Goal: Participate in discussion: Engage in conversation with other users on a specific topic

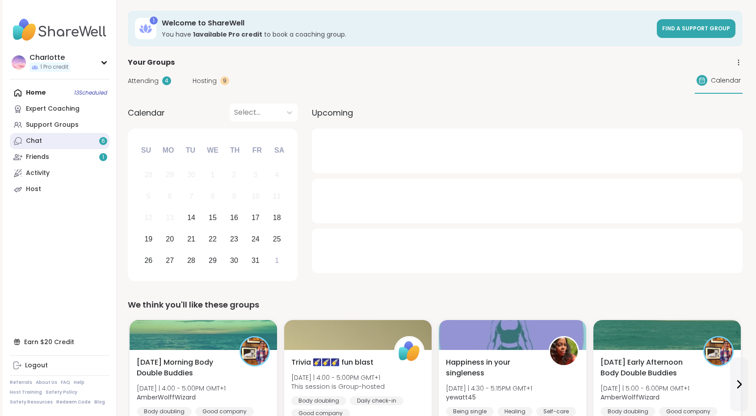
click at [82, 139] on link "Chat 6" at bounding box center [60, 141] width 100 height 16
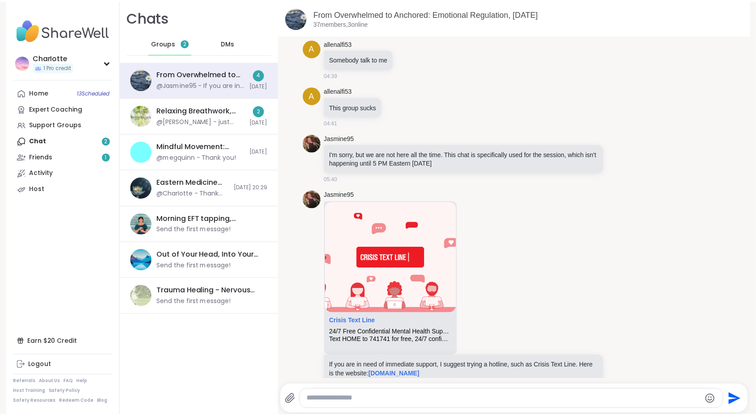
scroll to position [48, 0]
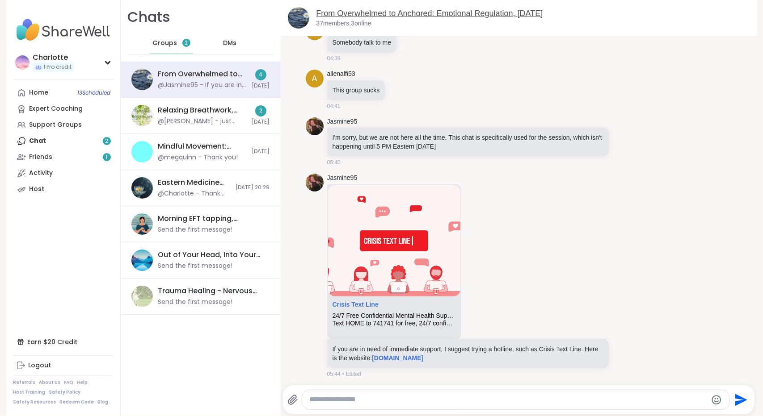
click at [340, 16] on link "From Overwhelmed to Anchored: Emotional Regulation, Oct 14" at bounding box center [429, 13] width 227 height 9
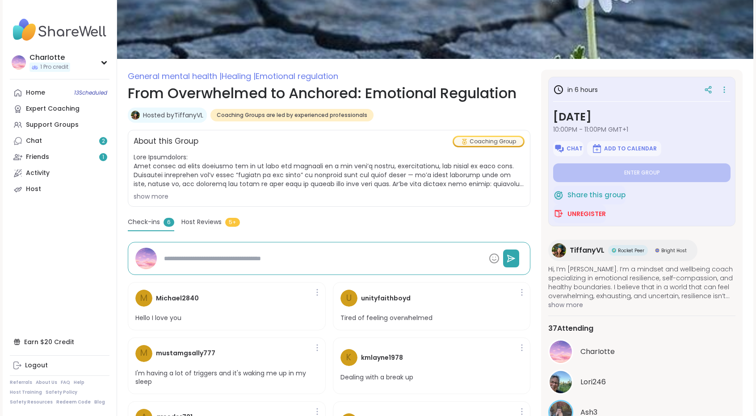
scroll to position [18, 0]
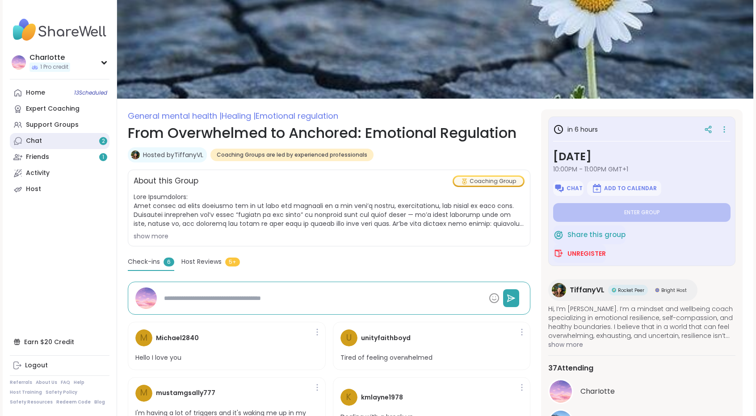
click at [47, 139] on link "Chat 2" at bounding box center [60, 141] width 100 height 16
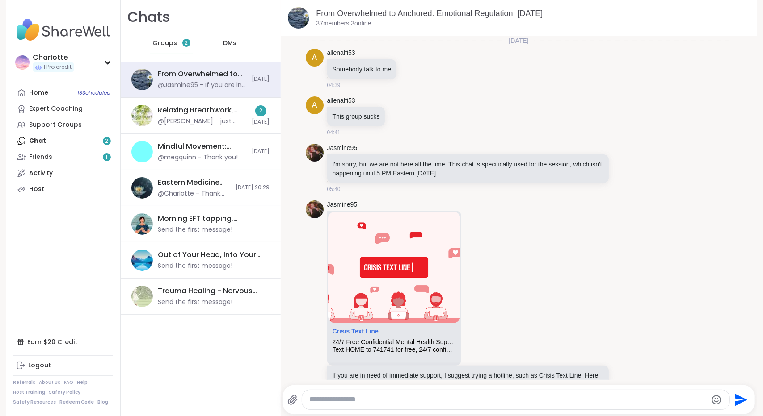
scroll to position [27, 0]
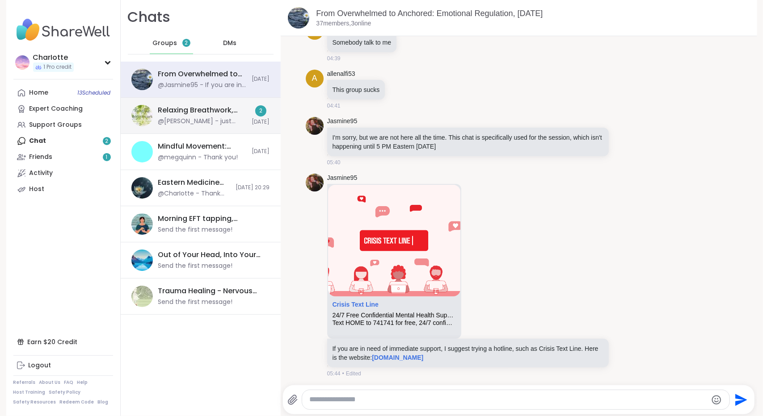
click at [167, 119] on div "@Brian_L - just realized the instructions I got for my breathing necklace are 4…" at bounding box center [202, 121] width 88 height 9
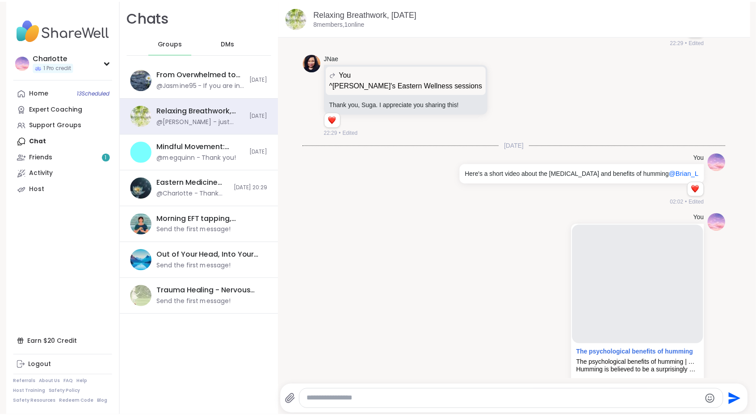
scroll to position [5402, 0]
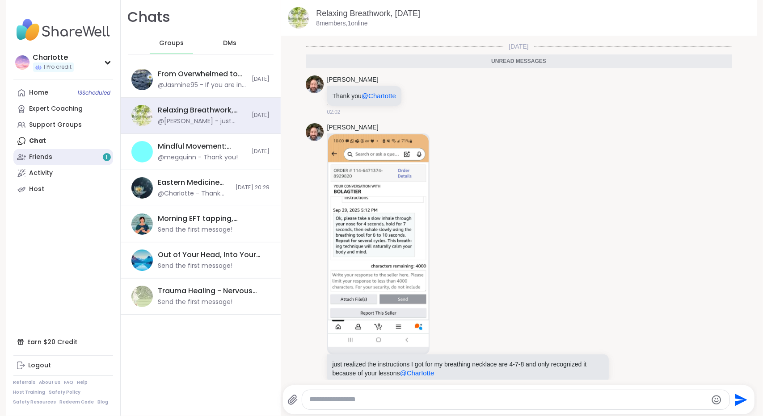
click at [40, 155] on div "Friends 1" at bounding box center [40, 157] width 23 height 9
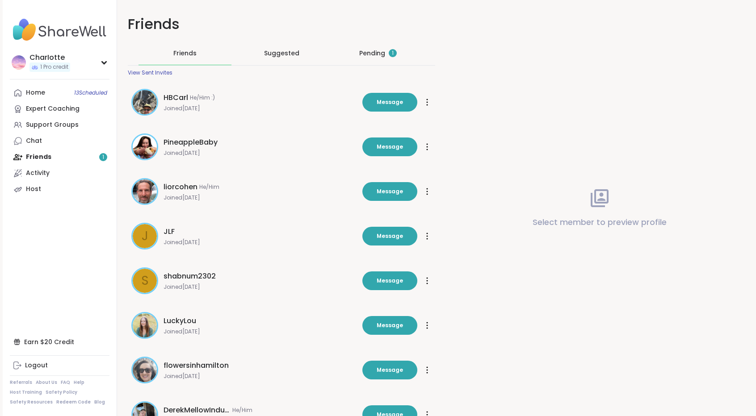
click at [363, 55] on div "Pending 1" at bounding box center [378, 53] width 38 height 9
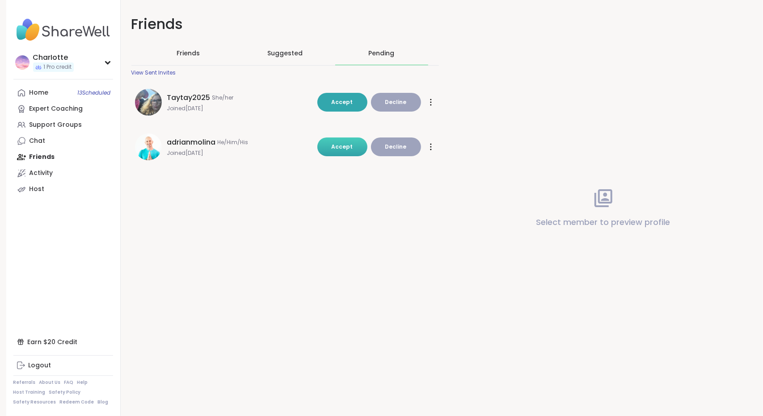
click at [329, 146] on button "Accept" at bounding box center [342, 147] width 50 height 19
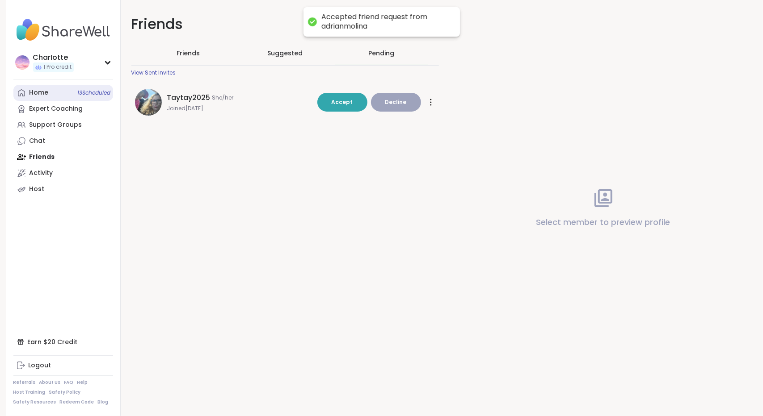
click at [57, 88] on link "Home 13 Scheduled" at bounding box center [63, 93] width 100 height 16
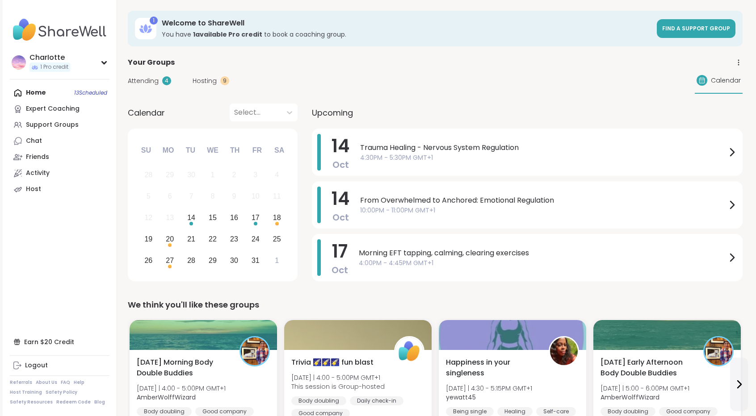
click at [134, 83] on span "Attending" at bounding box center [143, 80] width 31 height 9
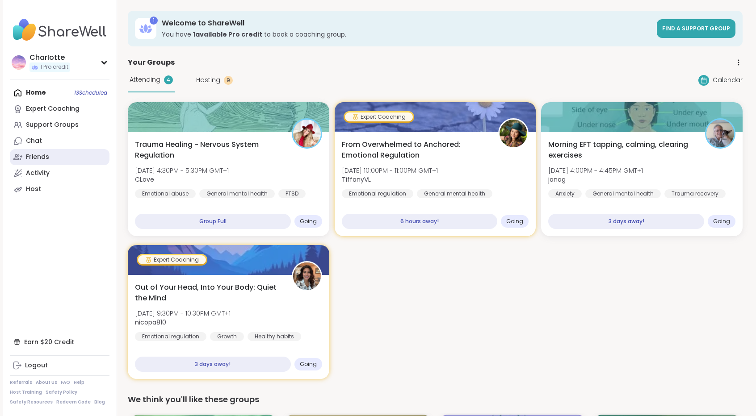
click at [50, 154] on link "Friends" at bounding box center [60, 157] width 100 height 16
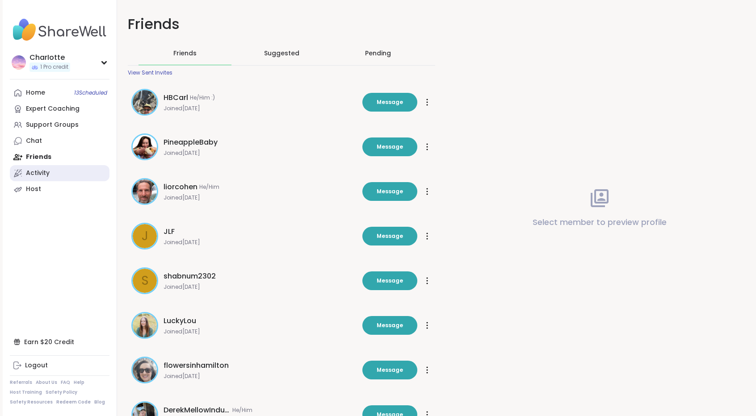
click at [51, 167] on link "Activity" at bounding box center [60, 173] width 100 height 16
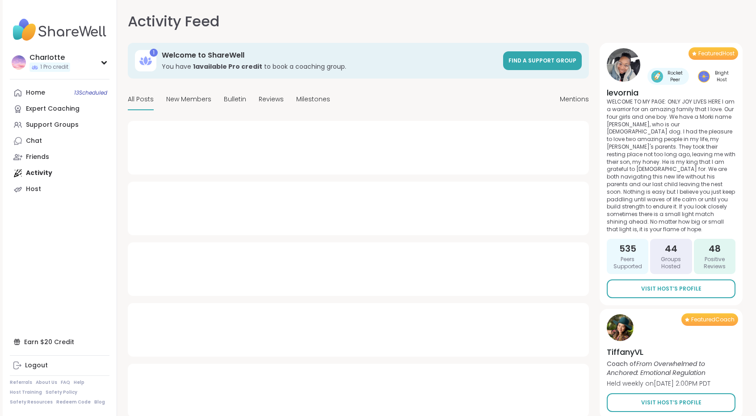
type textarea "*"
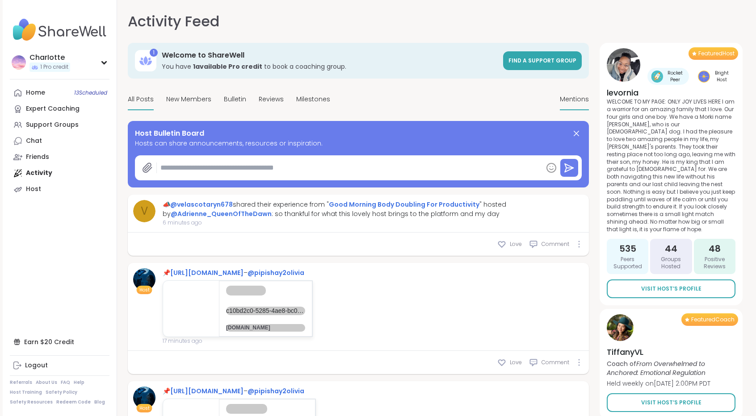
click at [563, 98] on span "Mentions" at bounding box center [574, 99] width 29 height 9
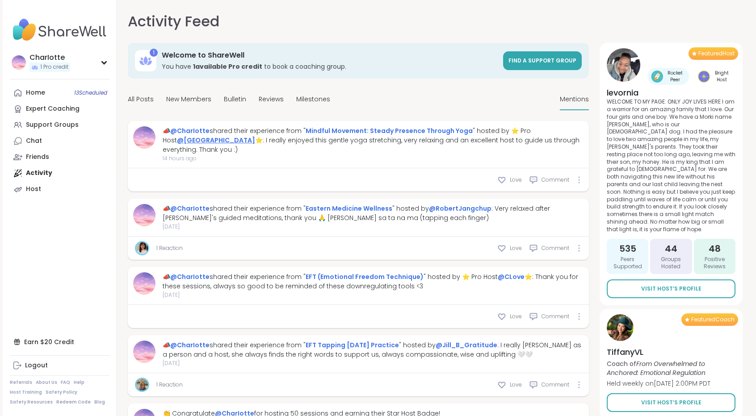
click at [188, 141] on link "@adrianmolina" at bounding box center [216, 140] width 78 height 9
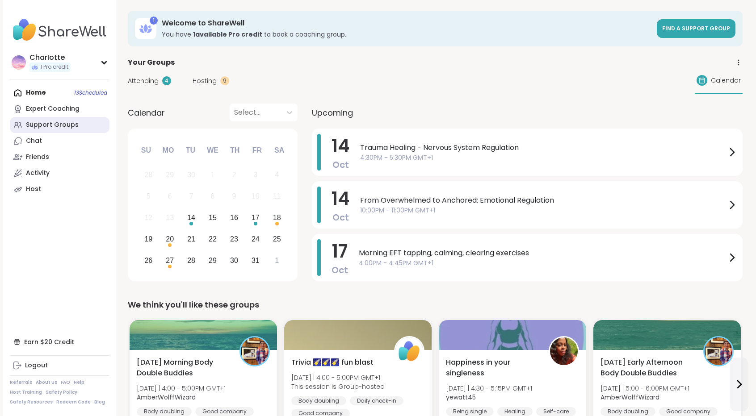
click at [58, 118] on link "Support Groups" at bounding box center [60, 125] width 100 height 16
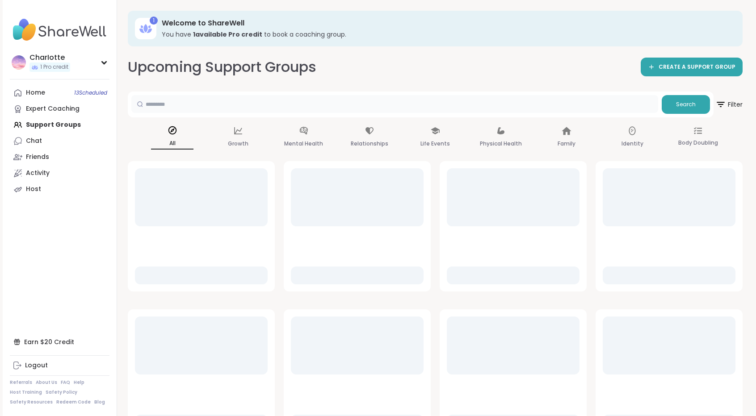
click at [207, 104] on input "text" at bounding box center [394, 104] width 527 height 18
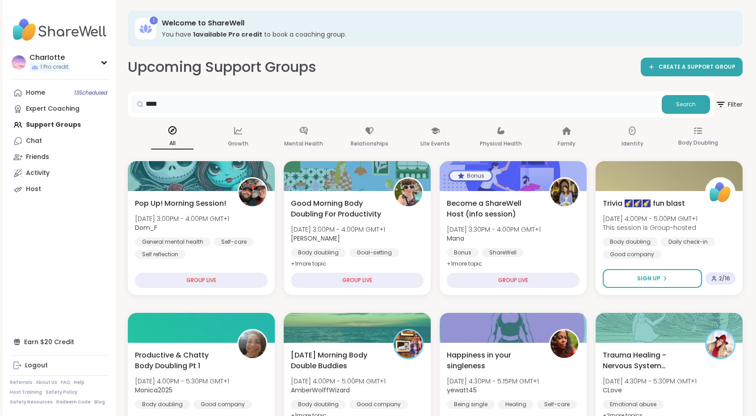
type input "****"
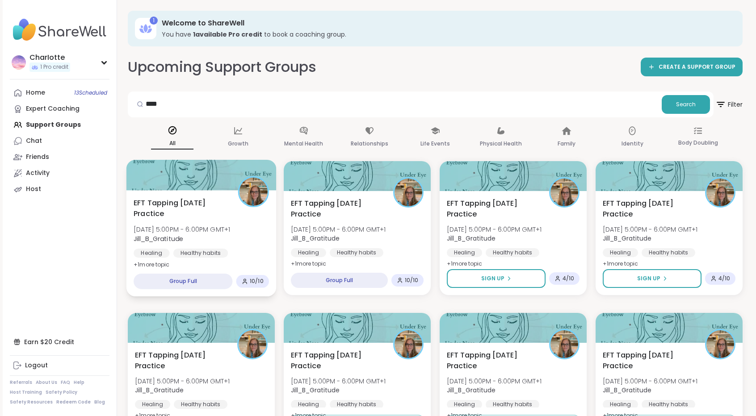
click at [203, 208] on span "EFT Tapping [DATE] Practice" at bounding box center [181, 208] width 94 height 22
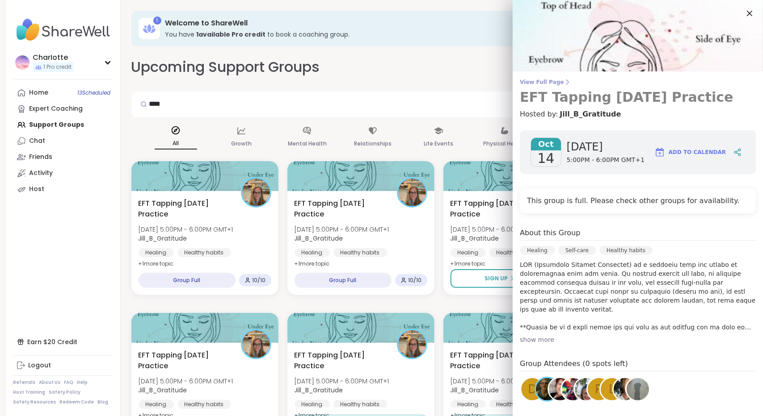
click at [538, 81] on span "View Full Page" at bounding box center [638, 82] width 236 height 7
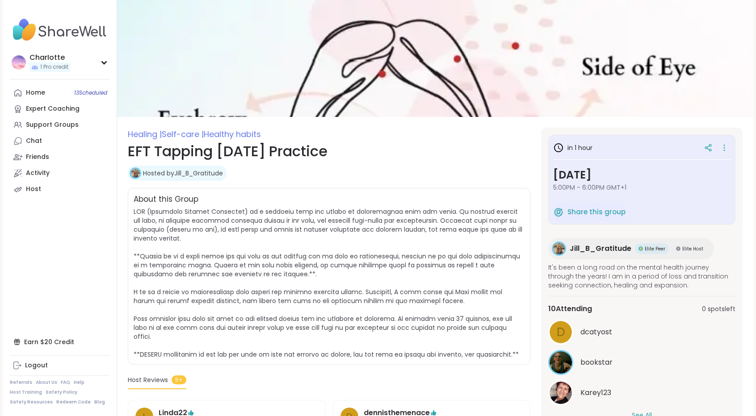
drag, startPoint x: 753, startPoint y: 81, endPoint x: 752, endPoint y: 100, distance: 18.8
click at [752, 100] on div "CharIotte 1 Pro credit CharIotte 1 Pro credit Profile Membership Settings Help …" at bounding box center [378, 416] width 756 height 833
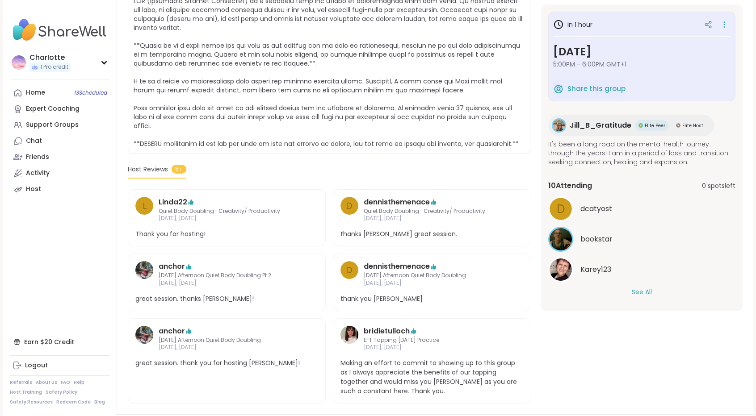
scroll to position [212, 0]
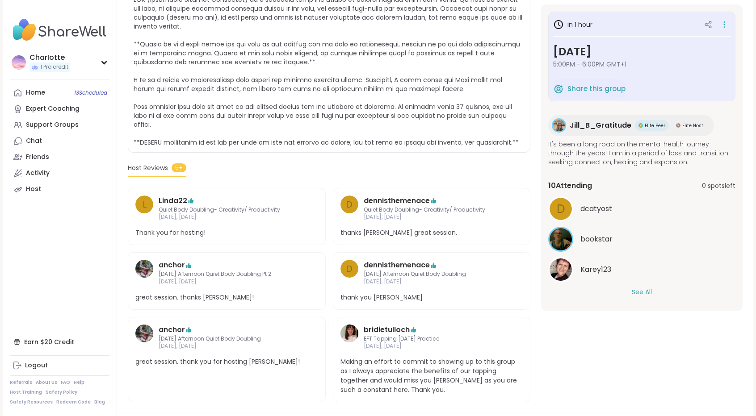
click at [641, 293] on button "See All" at bounding box center [642, 292] width 20 height 9
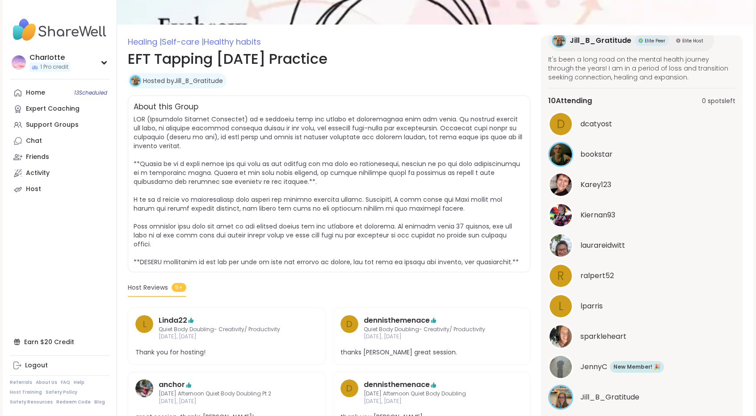
scroll to position [91, 0]
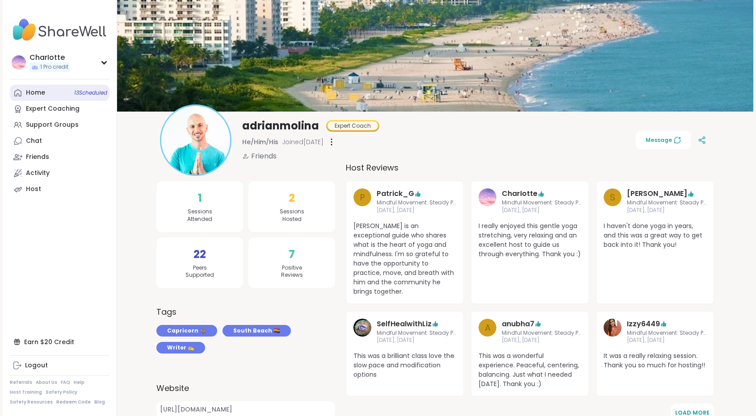
click at [75, 92] on span "13 Scheduled" at bounding box center [90, 92] width 33 height 7
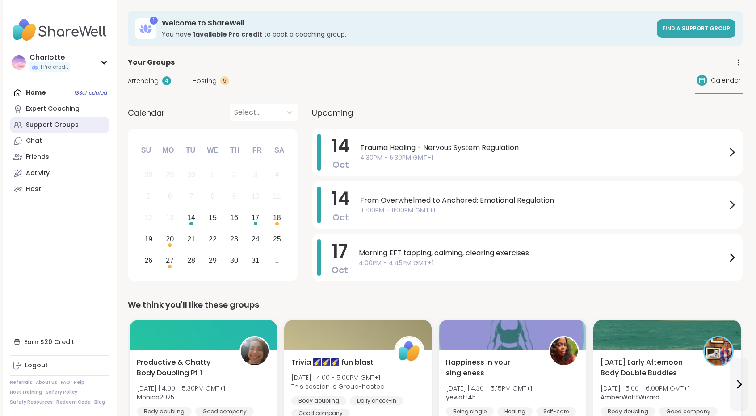
click at [58, 127] on div "Support Groups" at bounding box center [52, 125] width 53 height 9
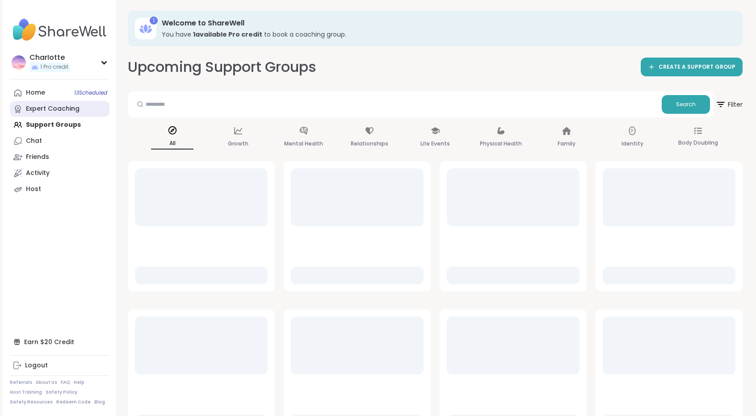
click at [88, 112] on link "Expert Coaching" at bounding box center [60, 109] width 100 height 16
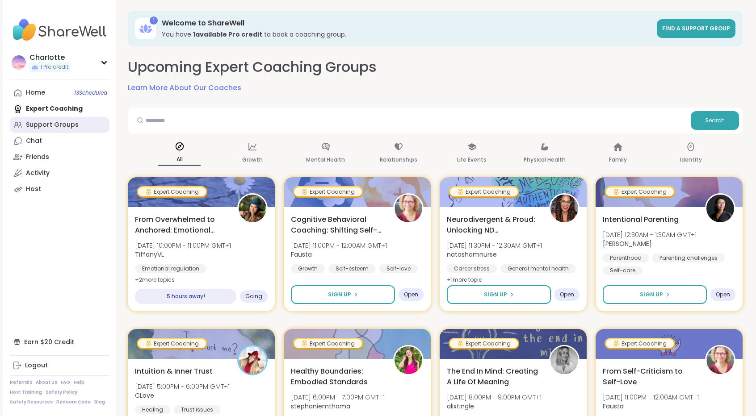
click at [67, 123] on div "Support Groups" at bounding box center [52, 125] width 53 height 9
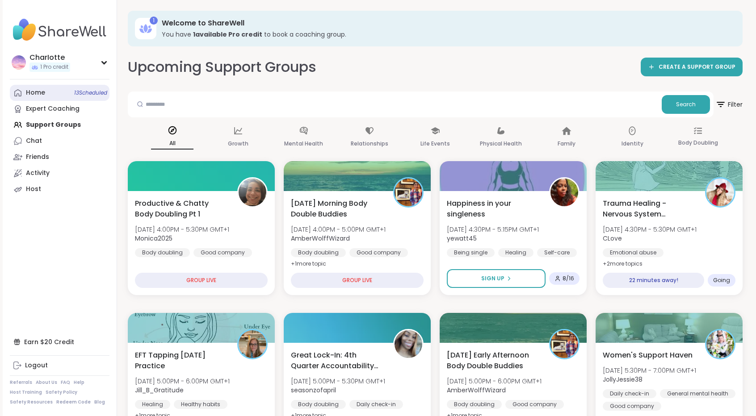
click at [70, 95] on link "Home 13 Scheduled" at bounding box center [60, 93] width 100 height 16
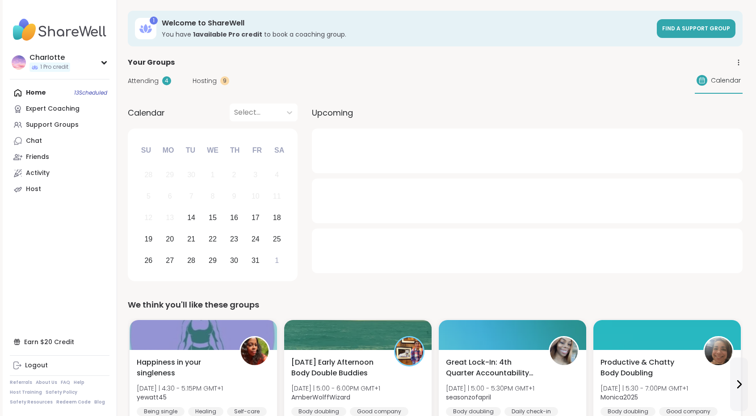
click at [154, 79] on span "Attending" at bounding box center [143, 80] width 31 height 9
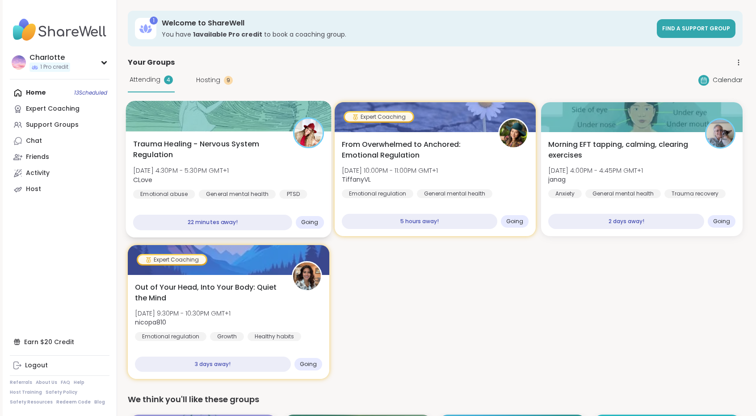
click at [241, 124] on div at bounding box center [229, 116] width 206 height 30
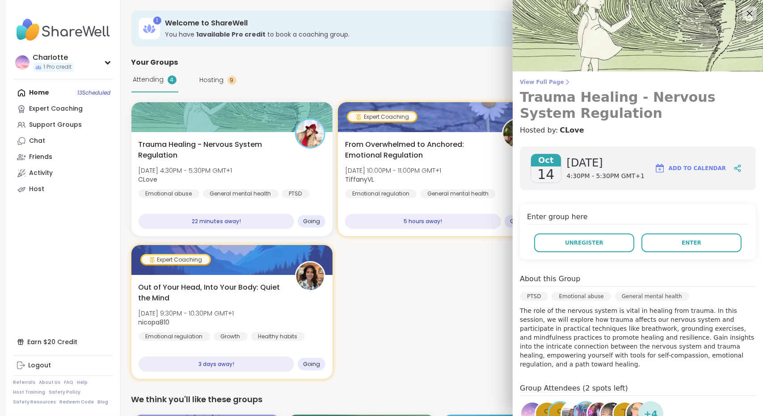
click at [547, 88] on link "View Full Page Trauma Healing - Nervous System Regulation" at bounding box center [638, 100] width 236 height 43
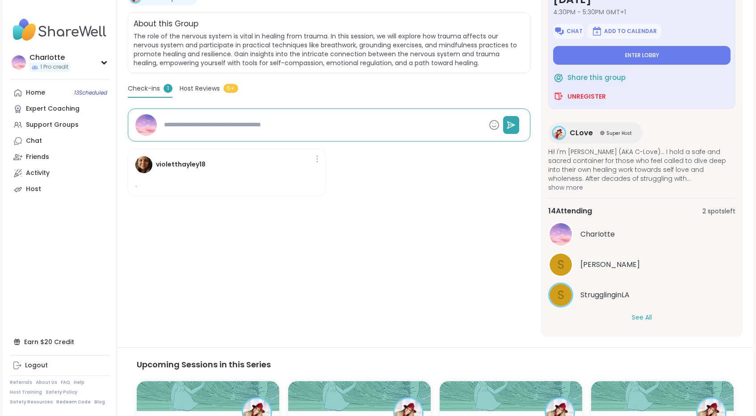
scroll to position [175, 0]
click at [638, 315] on button "See All" at bounding box center [642, 318] width 20 height 9
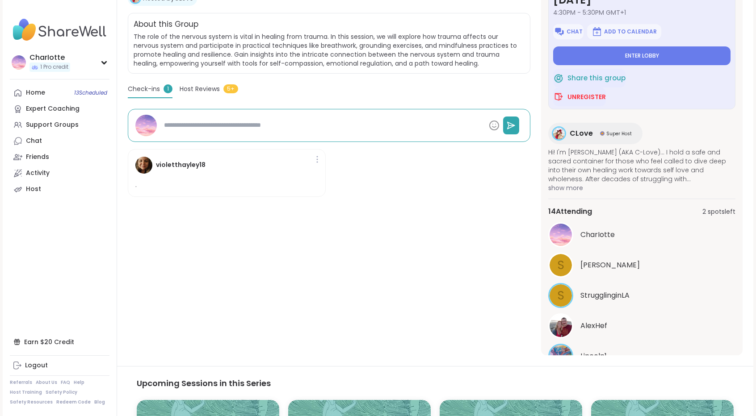
scroll to position [0, 0]
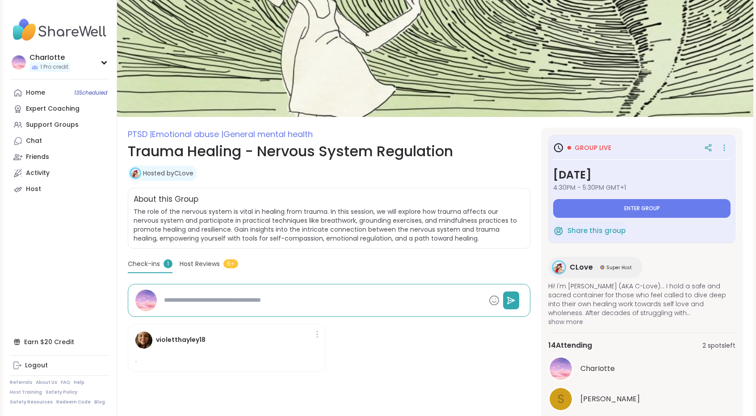
type textarea "*"
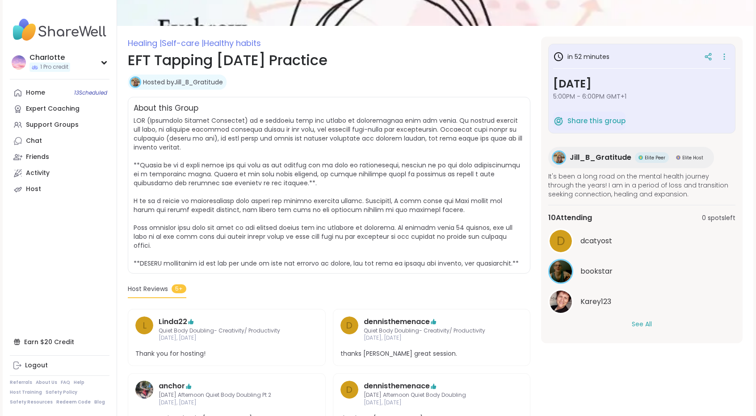
click at [575, 155] on span "Jill_B_Gratitude" at bounding box center [601, 157] width 62 height 11
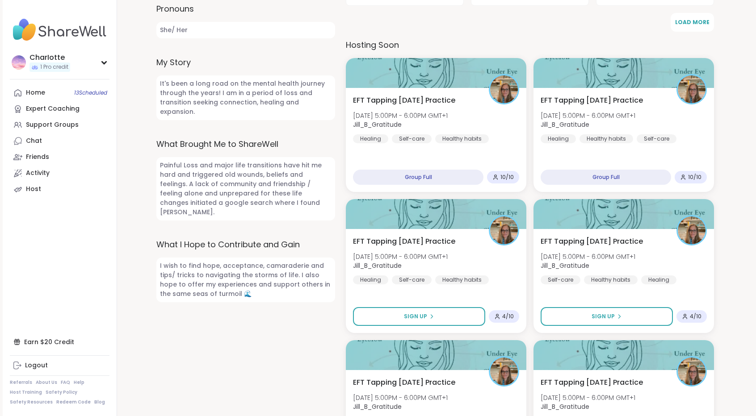
scroll to position [364, 0]
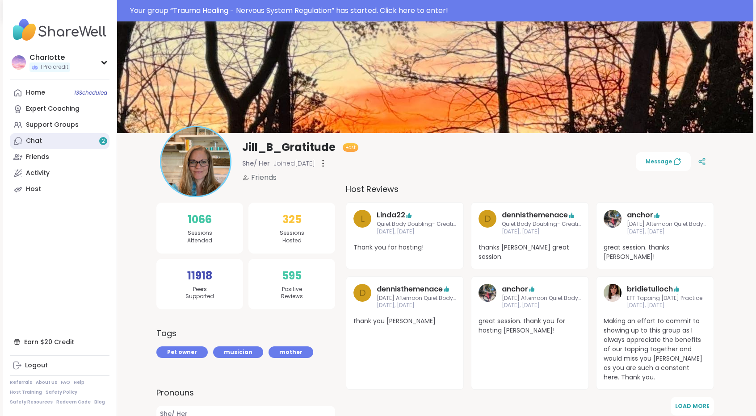
click at [61, 147] on link "Chat 2" at bounding box center [60, 141] width 100 height 16
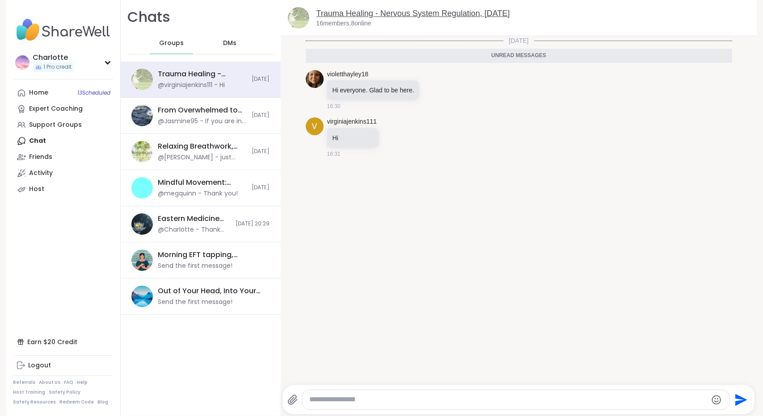
click at [430, 14] on link "Trauma Healing - Nervous System Regulation, [DATE]" at bounding box center [412, 13] width 193 height 9
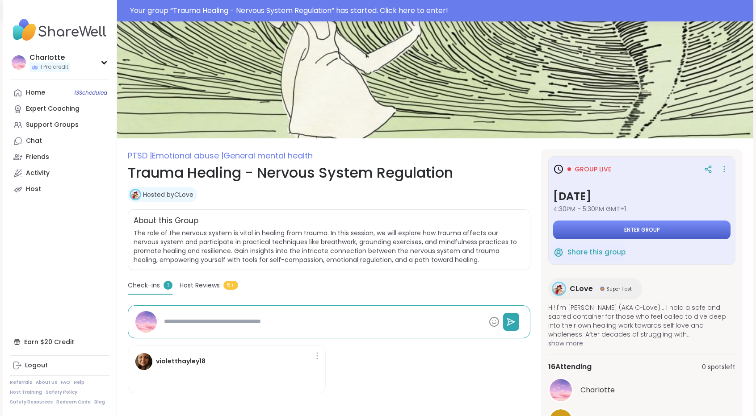
click at [621, 229] on button "Enter group" at bounding box center [641, 230] width 177 height 19
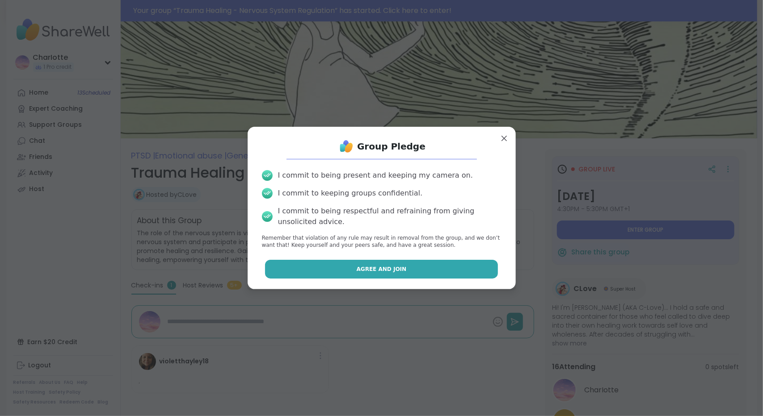
click at [441, 269] on button "Agree and Join" at bounding box center [381, 269] width 233 height 19
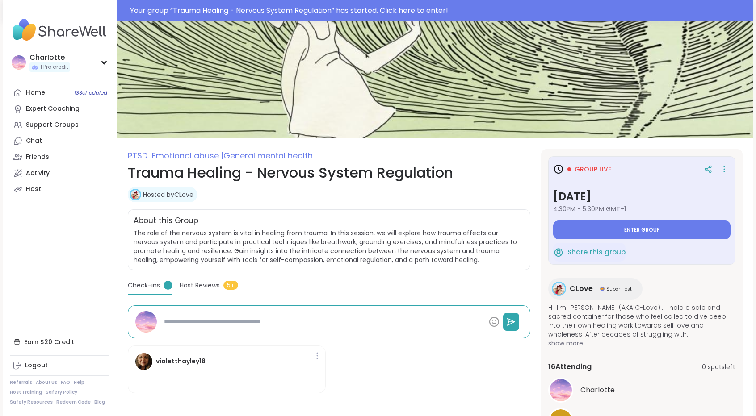
type textarea "*"
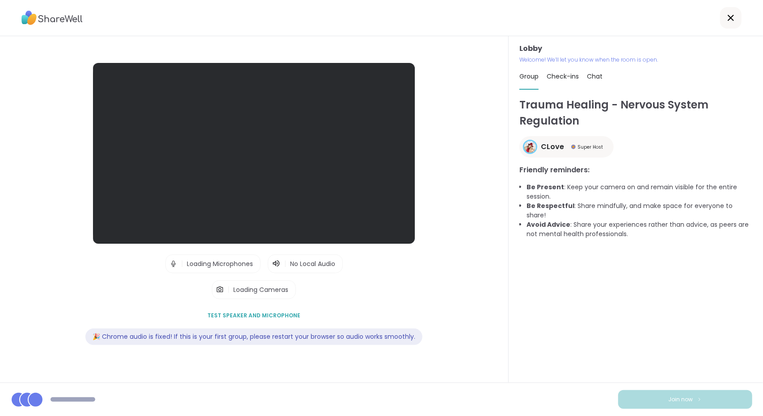
click at [272, 264] on icon at bounding box center [276, 264] width 9 height 9
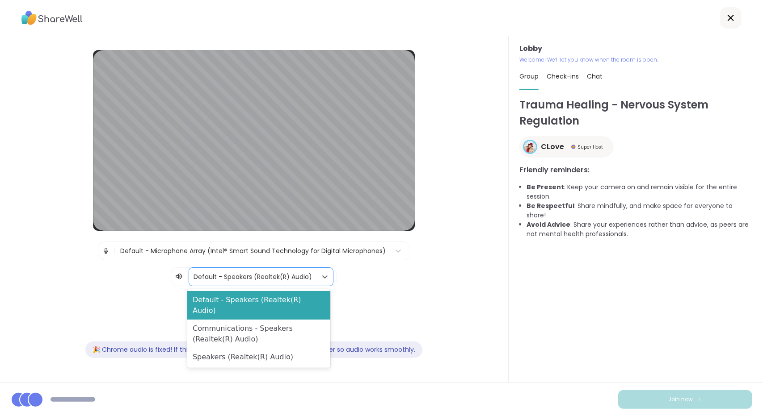
click at [257, 278] on div at bounding box center [252, 277] width 119 height 11
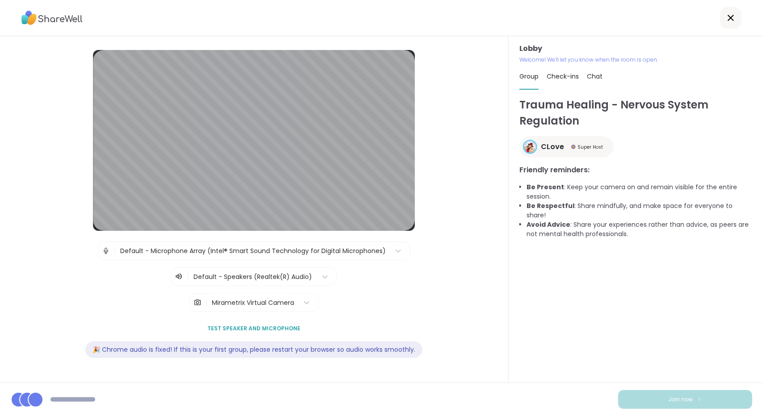
click at [366, 275] on div "| Default - Microphone Array (Intel® Smart Sound Technology for Digital Microph…" at bounding box center [253, 264] width 457 height 45
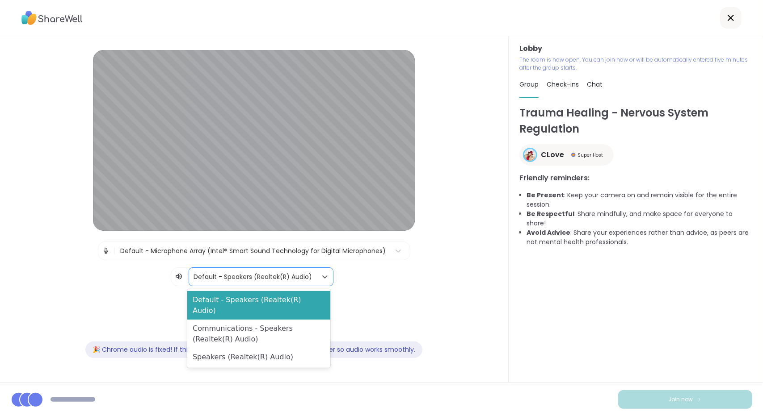
click at [286, 273] on div at bounding box center [252, 277] width 119 height 11
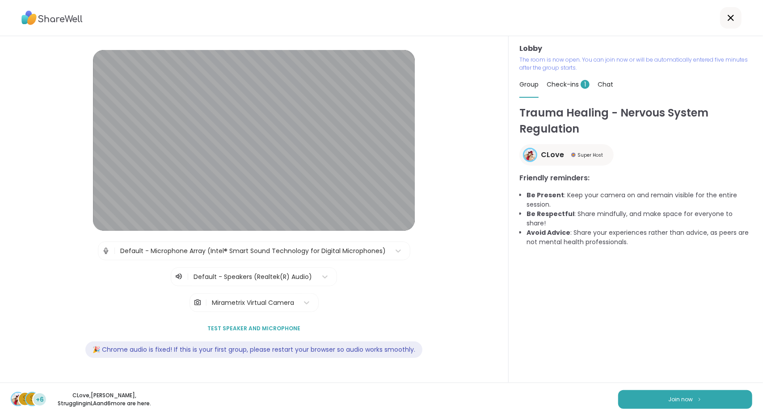
click at [433, 275] on div "| Default - Microphone Array (Intel® Smart Sound Technology for Digital Microph…" at bounding box center [253, 264] width 457 height 45
click at [283, 301] on div "Mirametrix Virtual Camera" at bounding box center [253, 302] width 82 height 9
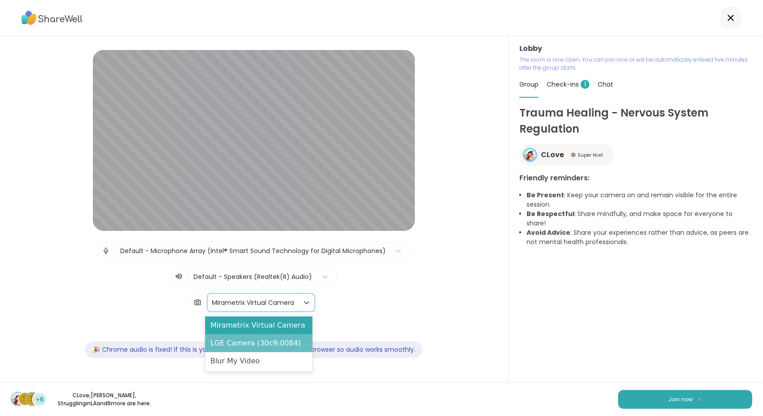
click at [250, 346] on div "LGE Camera (30c9:0084)" at bounding box center [258, 344] width 107 height 18
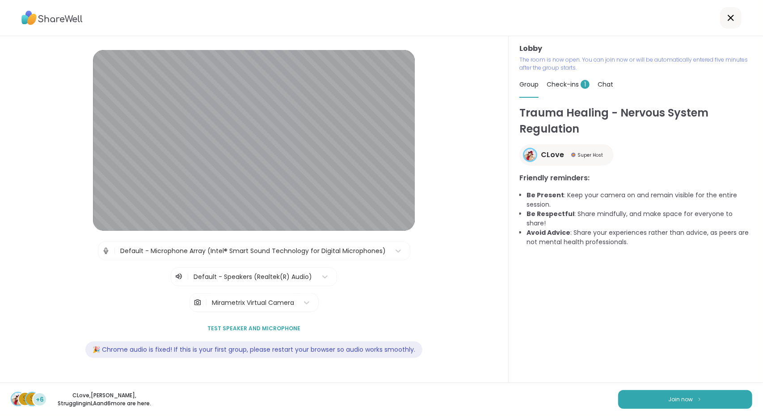
click at [461, 265] on div "| Default - Microphone Array (Intel® Smart Sound Technology for Digital Microph…" at bounding box center [253, 264] width 457 height 45
click at [627, 401] on button "Join now" at bounding box center [685, 399] width 134 height 19
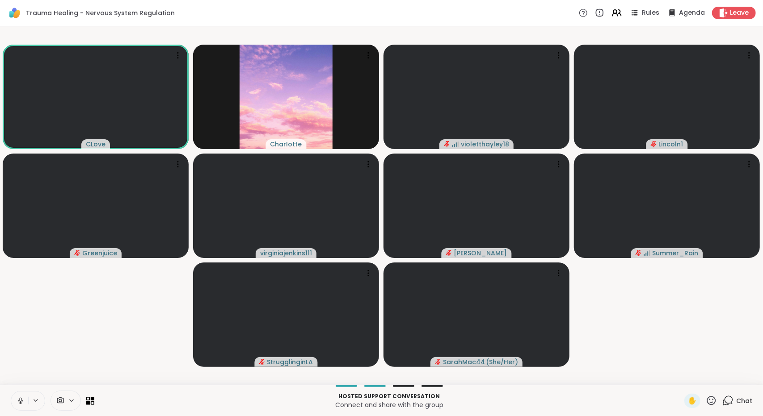
click at [21, 398] on icon at bounding box center [21, 401] width 8 height 8
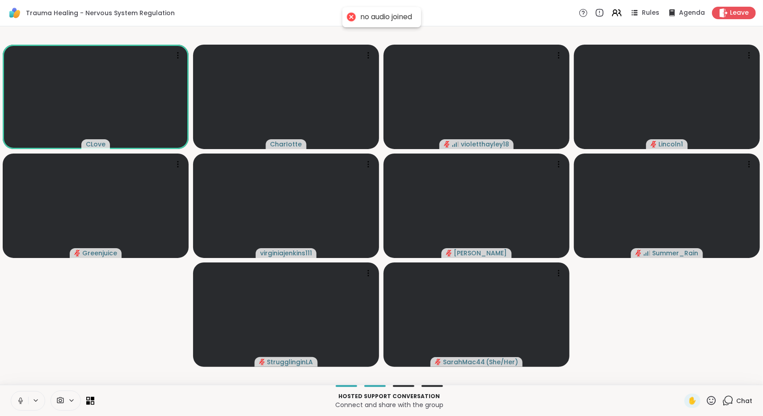
click at [22, 398] on icon at bounding box center [21, 401] width 8 height 8
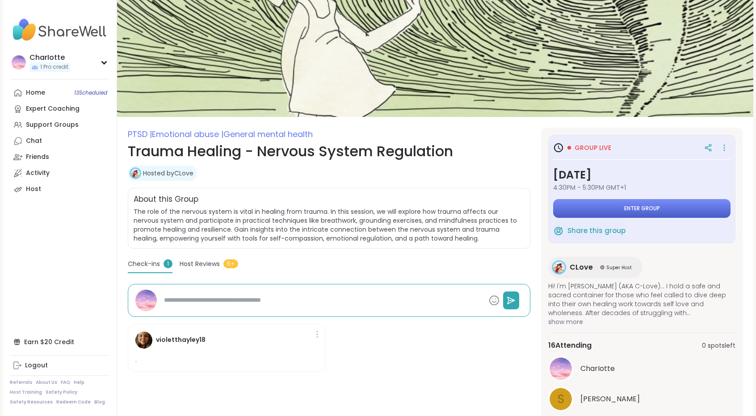
click at [587, 210] on button "Enter group" at bounding box center [641, 208] width 177 height 19
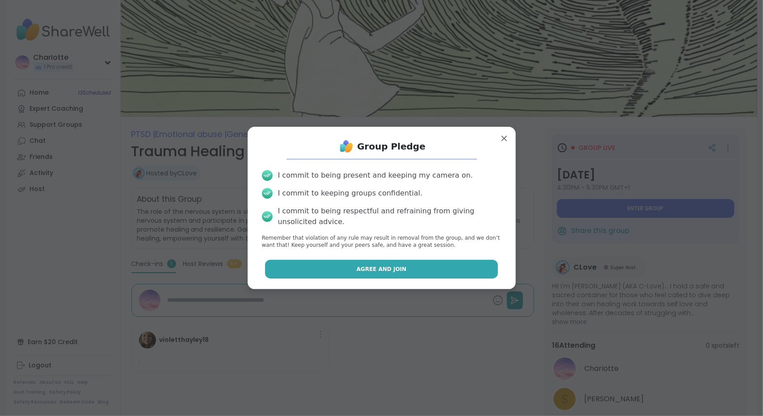
click at [416, 267] on button "Agree and Join" at bounding box center [381, 269] width 233 height 19
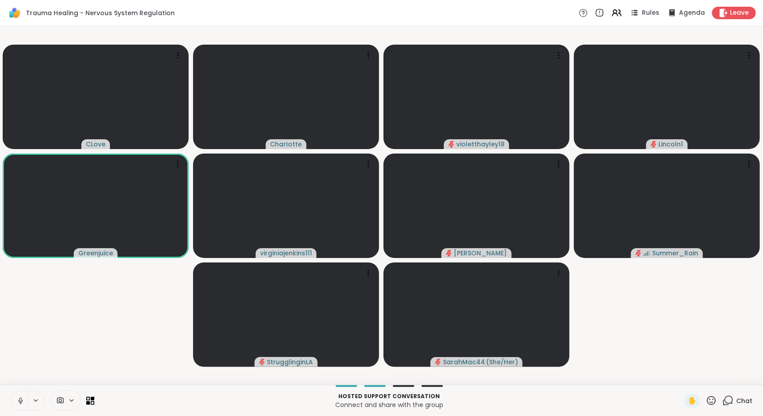
drag, startPoint x: 249, startPoint y: 330, endPoint x: 20, endPoint y: 399, distance: 239.7
click at [20, 399] on icon at bounding box center [21, 401] width 8 height 8
click at [65, 401] on span at bounding box center [59, 401] width 17 height 8
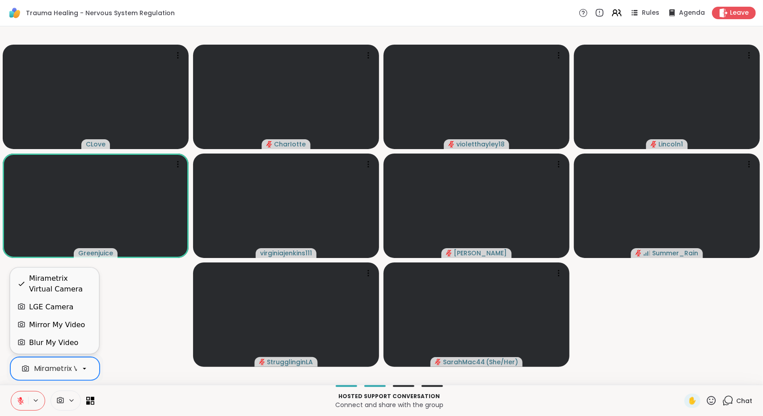
scroll to position [0, 37]
click at [59, 372] on div "Mirametrix Virtual Camera" at bounding box center [43, 369] width 93 height 11
click at [53, 306] on div "LGE Camera" at bounding box center [51, 307] width 44 height 11
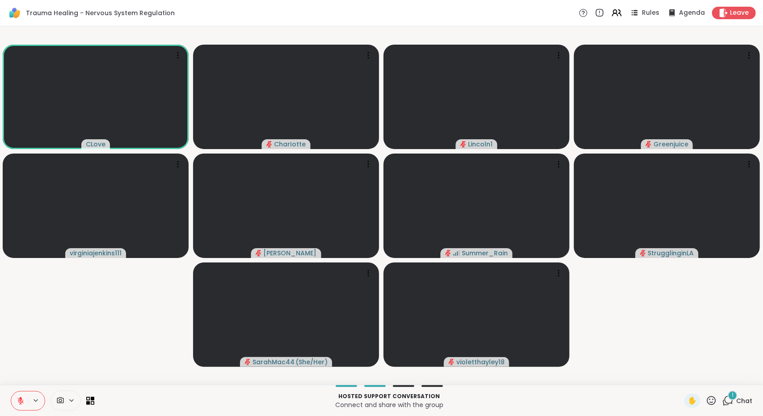
click at [726, 404] on icon at bounding box center [727, 400] width 11 height 11
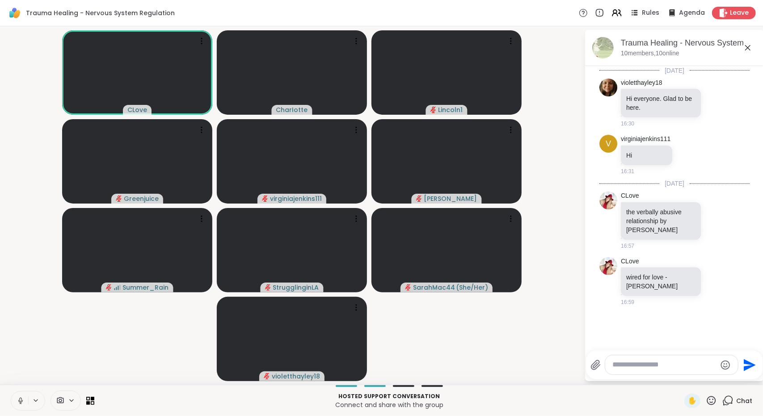
click at [17, 398] on icon at bounding box center [21, 401] width 8 height 8
click at [0, 299] on div "CLove CharIotte Lincoln1 Greenjuice virginiajenkins111 Shonda Summer_Rain Strug…" at bounding box center [381, 205] width 763 height 359
click at [0, 321] on div "CLove CharIotte Lincoln1 Greenjuice virginiajenkins111 Shonda Summer_Rain Strug…" at bounding box center [381, 205] width 763 height 359
drag, startPoint x: 58, startPoint y: 346, endPoint x: 0, endPoint y: 370, distance: 62.7
click at [0, 370] on div "CLove CharIotte Lincoln1 Greenjuice virginiajenkins111 Shonda Summer_Rain Strug…" at bounding box center [381, 205] width 763 height 359
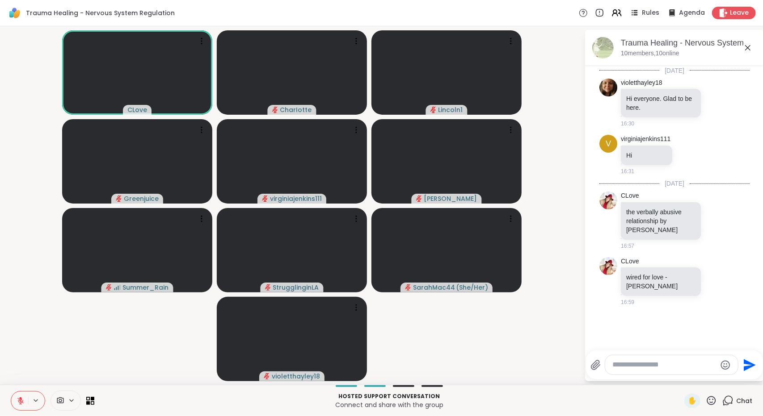
drag, startPoint x: 0, startPoint y: 370, endPoint x: 37, endPoint y: 364, distance: 37.1
click at [37, 364] on div "CLove CharIotte Lincoln1 Greenjuice virginiajenkins111 Shonda Summer_Rain Strug…" at bounding box center [381, 205] width 763 height 359
click at [37, 364] on video-player-container "CLove CharIotte Lincoln1 Greenjuice virginiajenkins111 Shonda Summer_Rain Strug…" at bounding box center [291, 206] width 573 height 352
click at [17, 369] on video-player-container "CLove CharIotte Lincoln1 Greenjuice virginiajenkins111 Shonda Summer_Rain Strug…" at bounding box center [291, 206] width 573 height 352
click at [22, 396] on button at bounding box center [19, 401] width 17 height 19
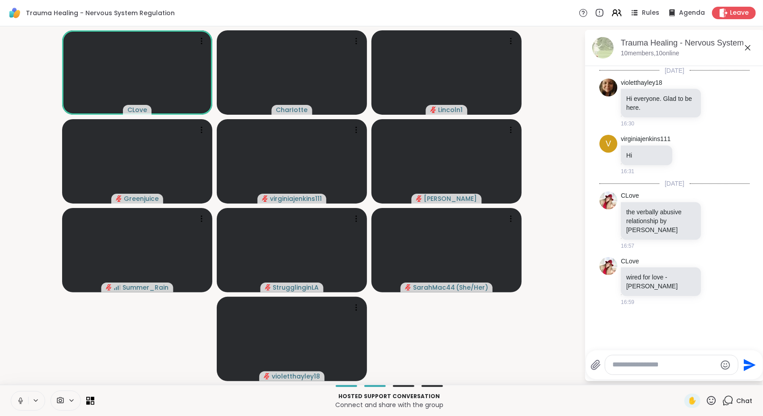
click at [0, 361] on div "CLove CharIotte Lincoln1 Greenjuice virginiajenkins111 Shonda Summer_Rain Strug…" at bounding box center [381, 205] width 763 height 359
click at [21, 399] on icon at bounding box center [20, 400] width 2 height 4
click at [0, 335] on div "CLove CharIotte Lincoln1 Greenjuice virginiajenkins111 Shonda Summer_Rain Strug…" at bounding box center [381, 205] width 763 height 359
click at [705, 399] on icon at bounding box center [710, 400] width 11 height 11
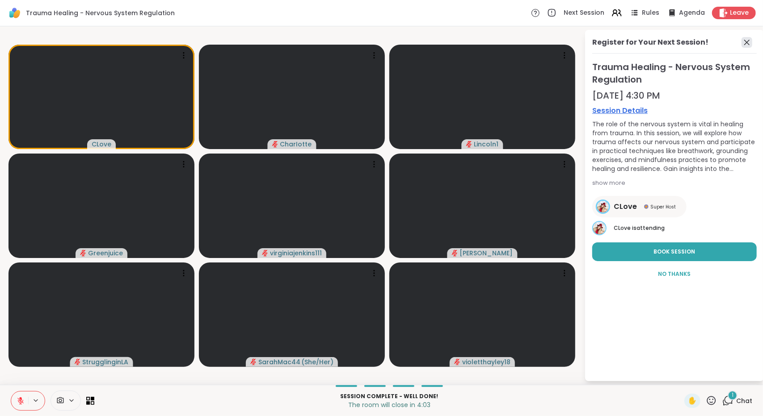
drag, startPoint x: 753, startPoint y: 48, endPoint x: 745, endPoint y: 44, distance: 9.4
click at [745, 44] on div "Register for Your Next Session!" at bounding box center [674, 45] width 164 height 17
click at [745, 44] on icon at bounding box center [746, 42] width 11 height 11
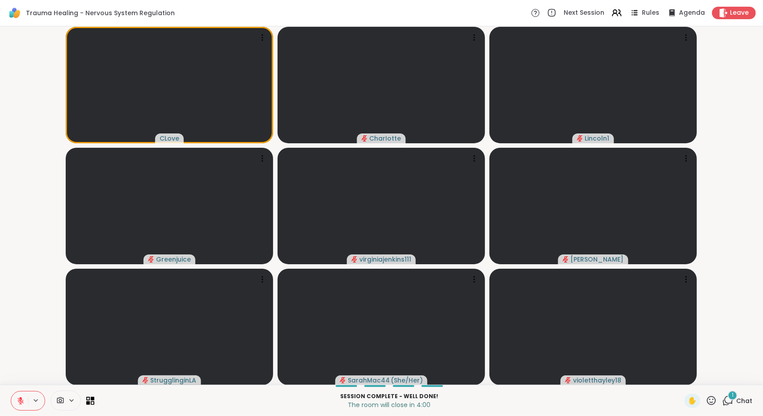
click at [736, 403] on span "Chat" at bounding box center [744, 401] width 16 height 9
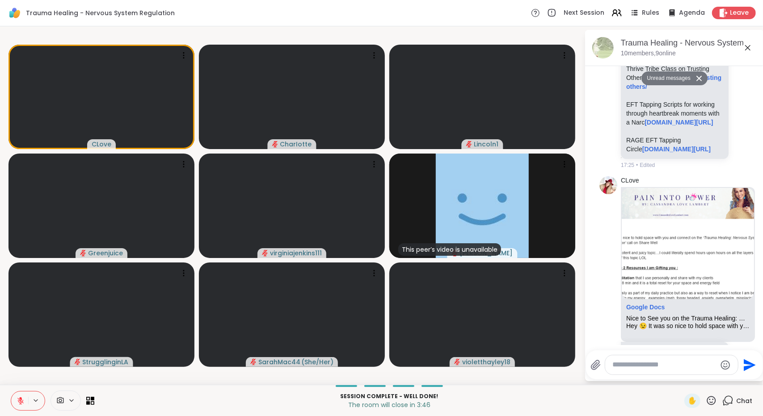
scroll to position [1954, 0]
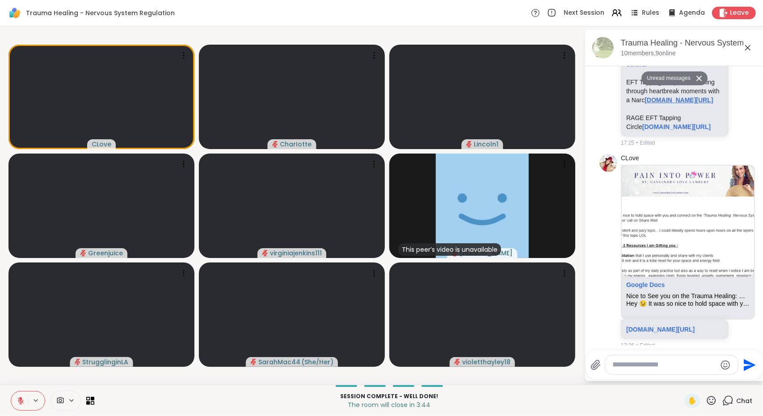
click at [657, 104] on link "cassandralovelambert.com/eft-heartbreak" at bounding box center [678, 100] width 68 height 7
click at [681, 343] on button "New Messages!" at bounding box center [673, 338] width 45 height 11
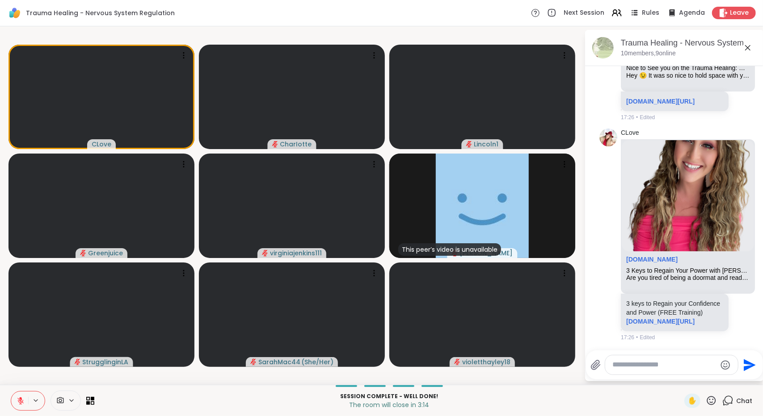
scroll to position [2509, 0]
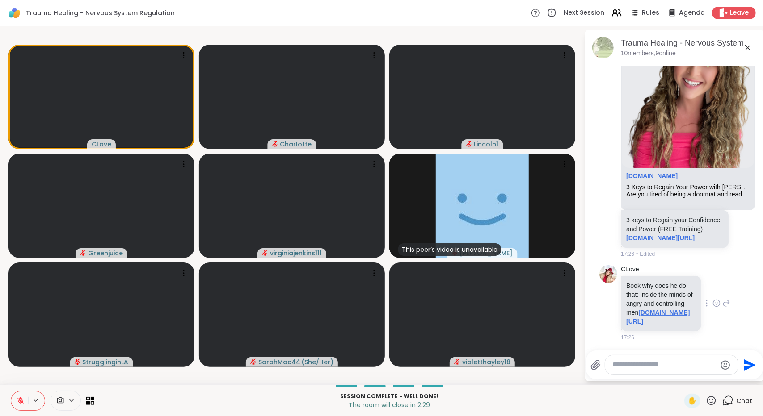
click at [638, 317] on link "sa1s3.patientpop.com/assets/docs/85477.pdf#page298" at bounding box center [657, 317] width 63 height 16
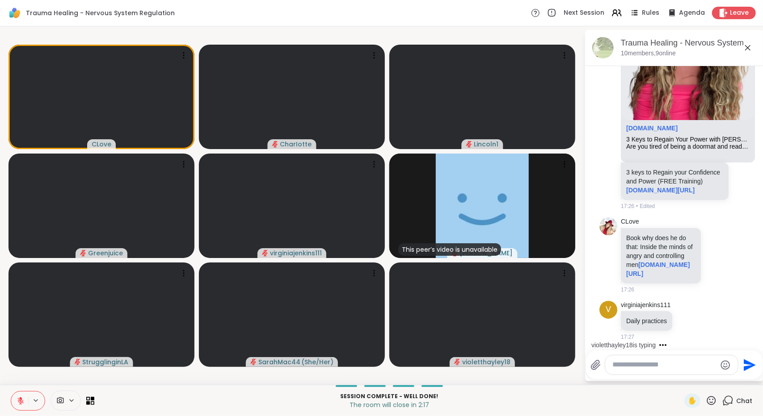
click at [754, 340] on div "violetthayley18 is typing" at bounding box center [675, 345] width 175 height 14
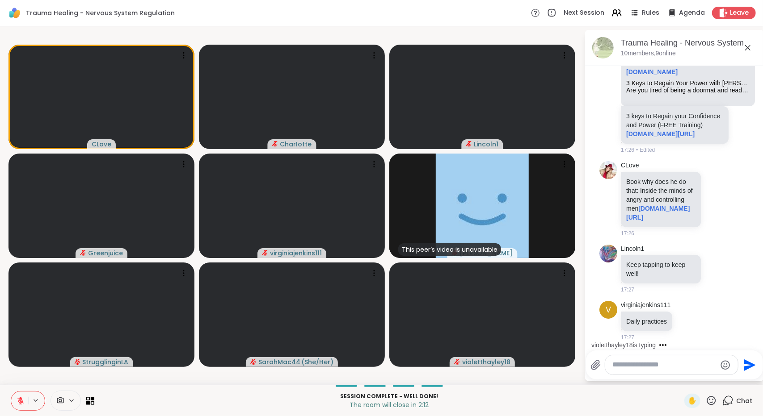
scroll to position [2613, 0]
click at [754, 345] on div "violetthayley18 is typing" at bounding box center [675, 345] width 175 height 14
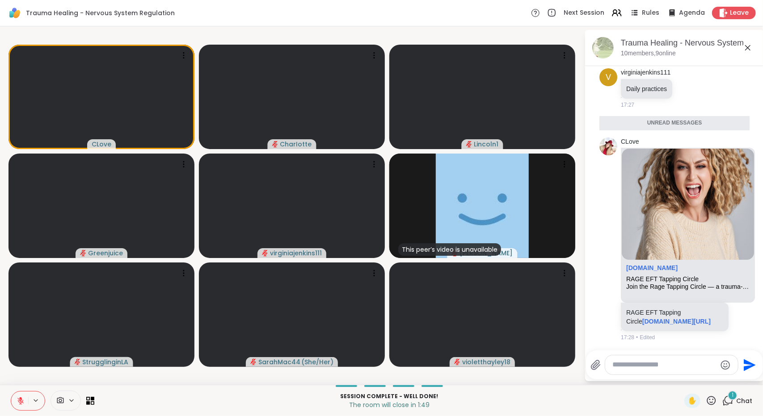
scroll to position [2833, 0]
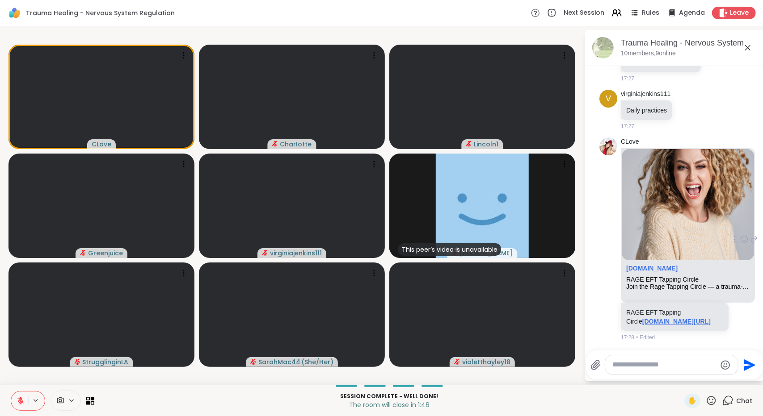
click at [653, 318] on link "ragereleasemethod.com/letsrage" at bounding box center [676, 321] width 68 height 7
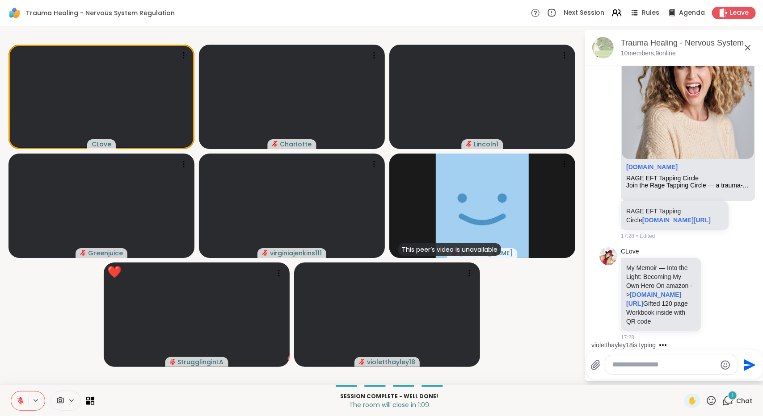
scroll to position [2943, 0]
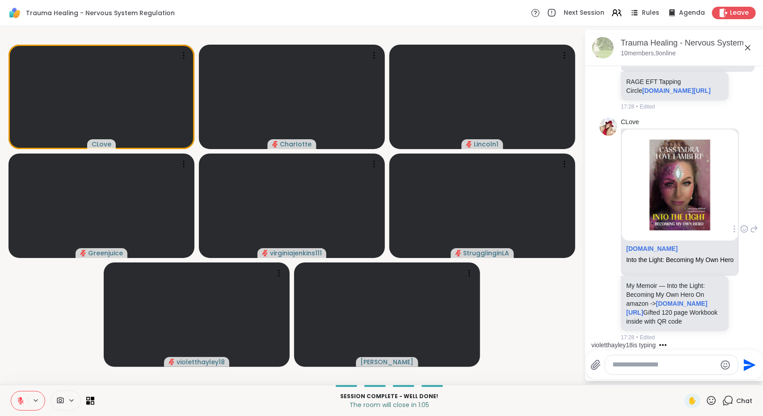
click at [681, 241] on img at bounding box center [679, 185] width 116 height 111
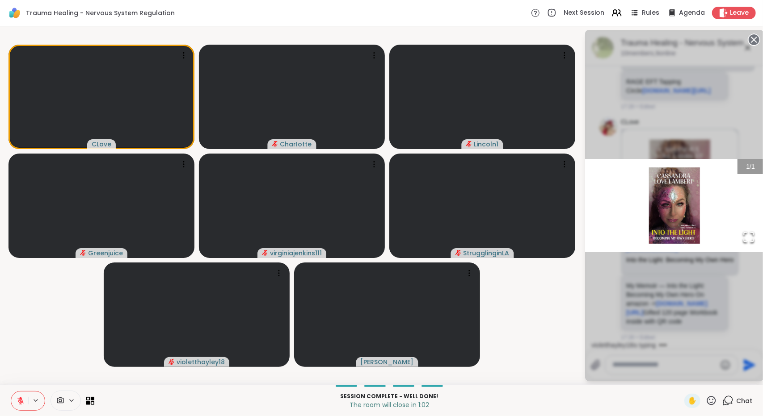
click at [736, 61] on div "1 / 1" at bounding box center [674, 206] width 179 height 352
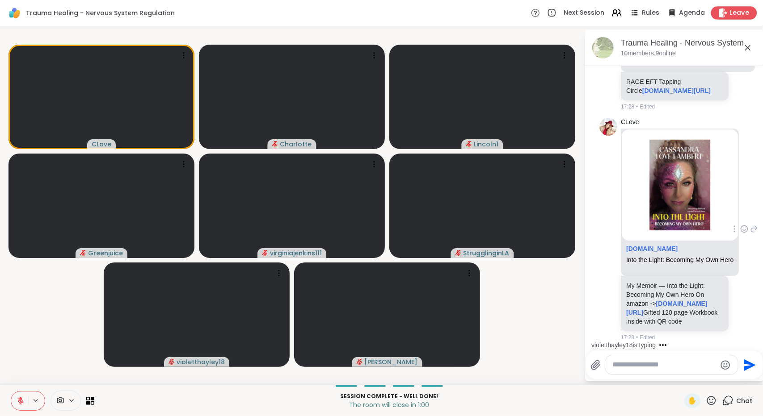
click at [735, 17] on span "Leave" at bounding box center [740, 12] width 20 height 9
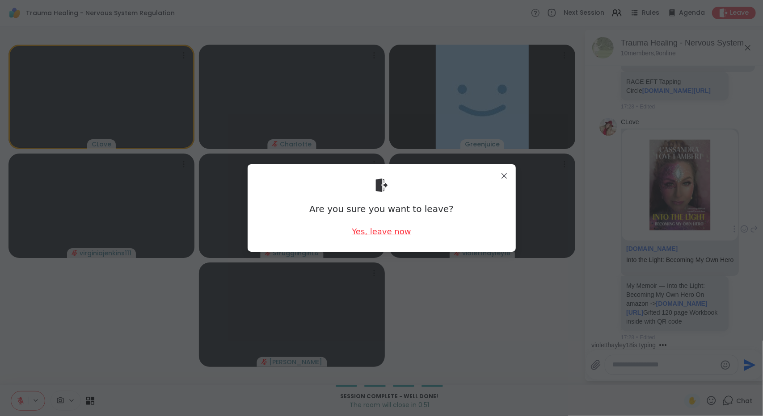
click at [363, 235] on div "Yes, leave now" at bounding box center [381, 231] width 59 height 11
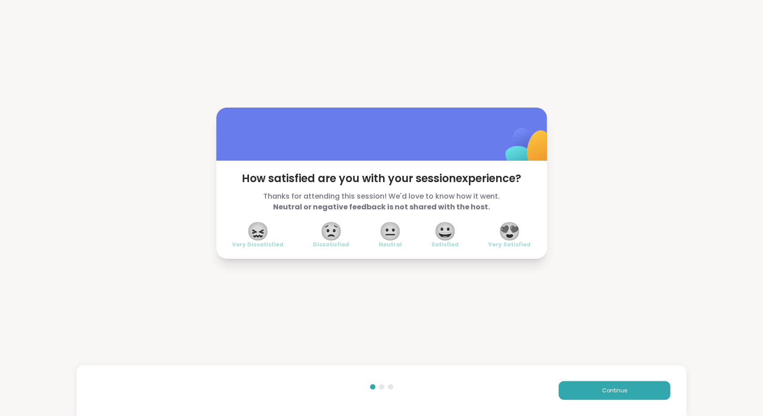
click at [442, 235] on span "😀" at bounding box center [445, 231] width 22 height 16
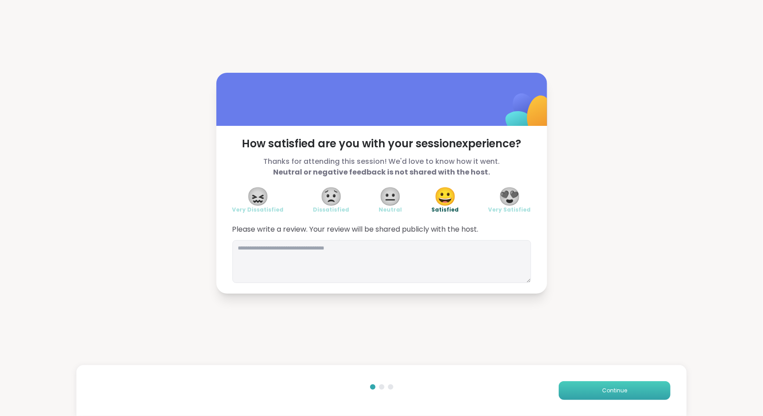
click at [608, 388] on span "Continue" at bounding box center [614, 391] width 25 height 8
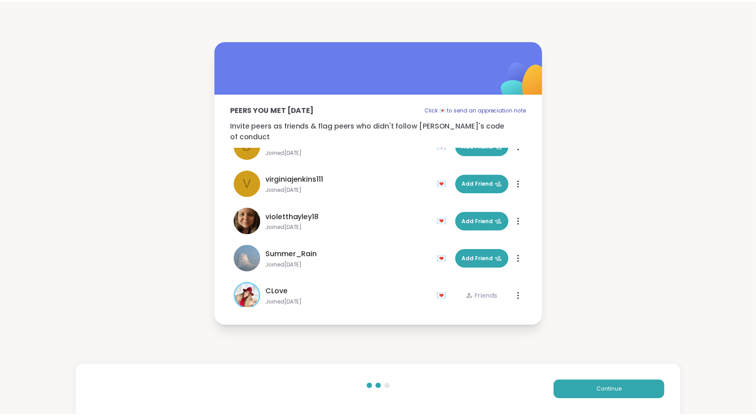
scroll to position [177, 0]
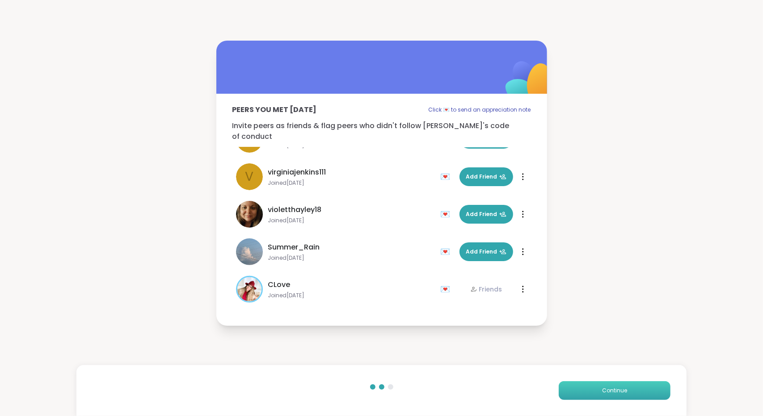
click at [584, 385] on button "Continue" at bounding box center [614, 391] width 112 height 19
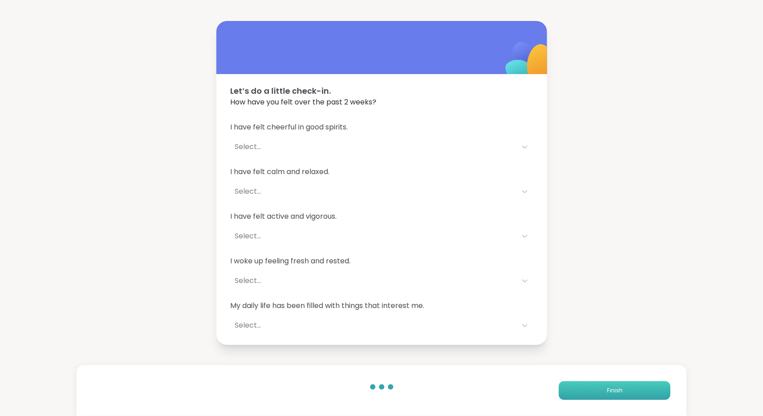
click at [584, 385] on button "Finish" at bounding box center [614, 391] width 112 height 19
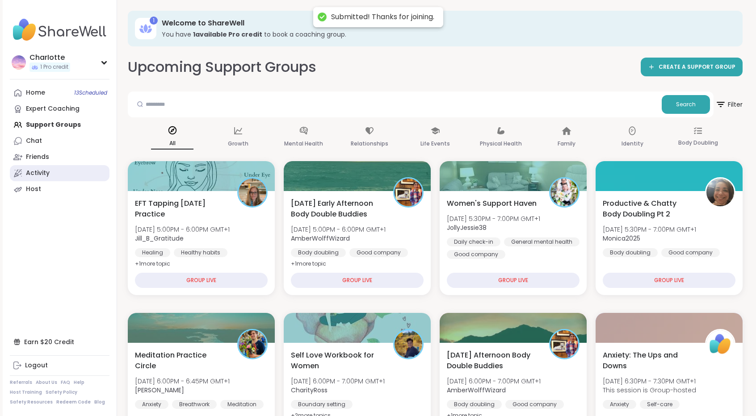
click at [85, 172] on link "Activity" at bounding box center [60, 173] width 100 height 16
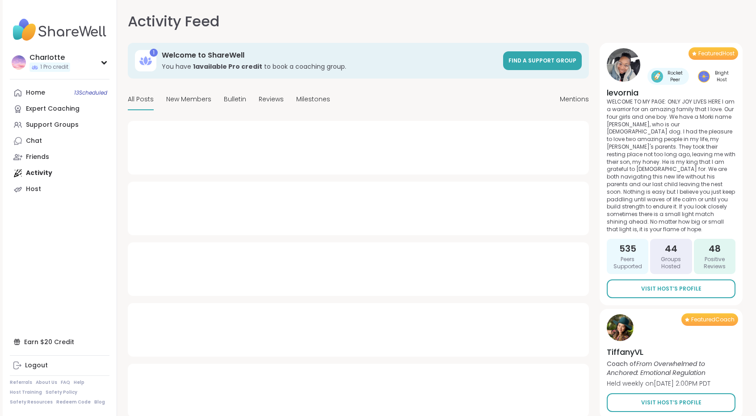
type textarea "*"
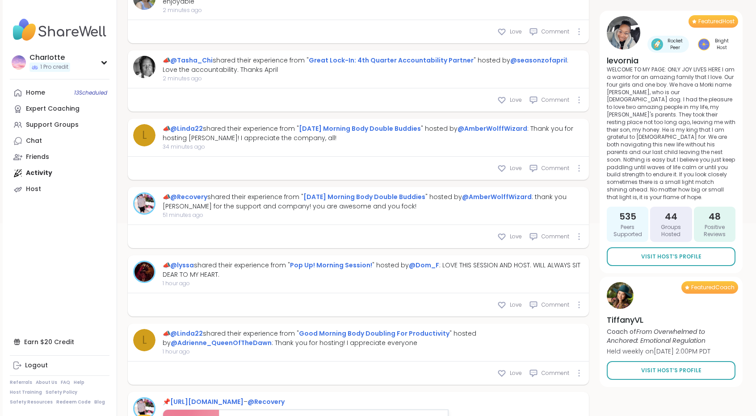
scroll to position [213, 0]
click at [68, 122] on div "Support Groups" at bounding box center [52, 125] width 53 height 9
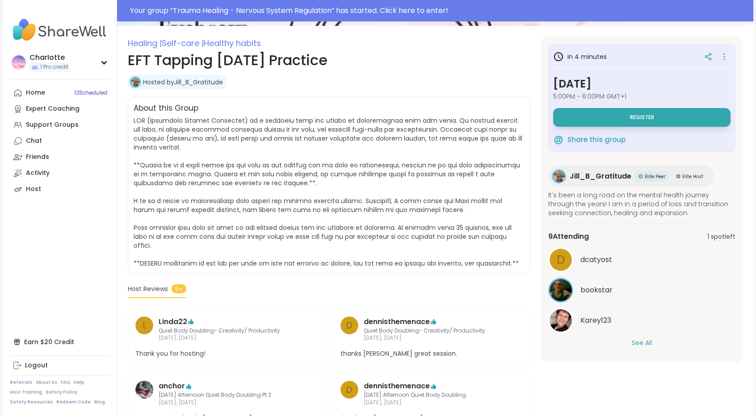
scroll to position [134, 0]
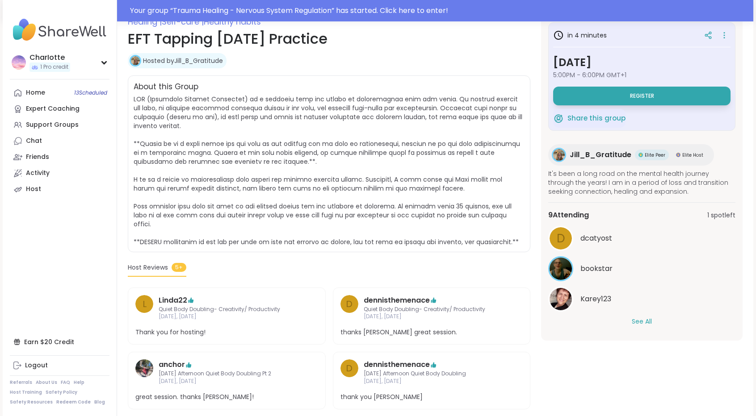
click at [595, 160] on div "Jill_B_Gratitude Elite Peer Elite Host" at bounding box center [631, 154] width 166 height 21
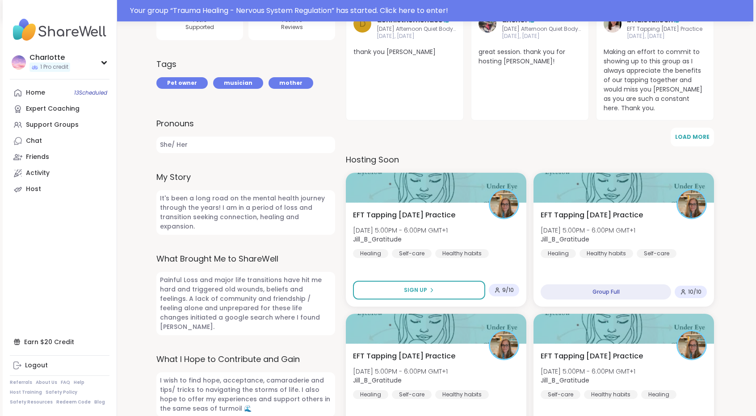
scroll to position [271, 0]
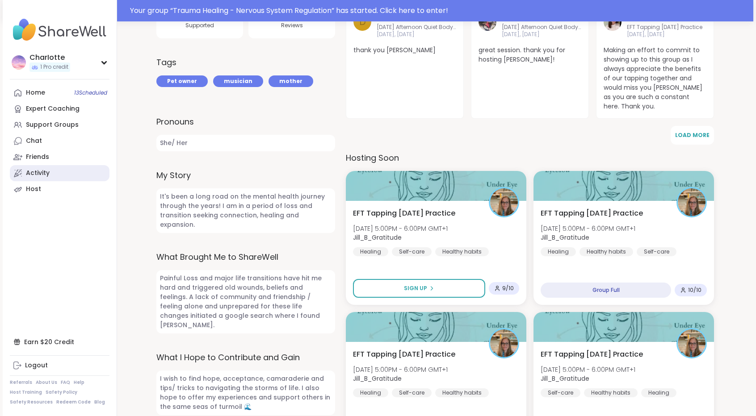
click at [47, 171] on div "Activity" at bounding box center [38, 173] width 24 height 9
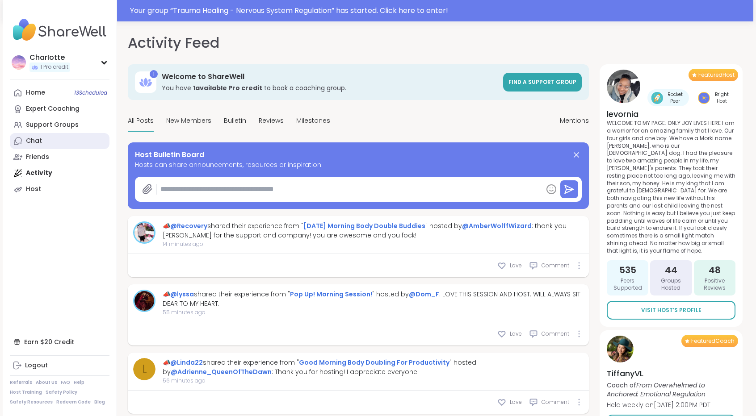
click at [48, 134] on link "Chat" at bounding box center [60, 141] width 100 height 16
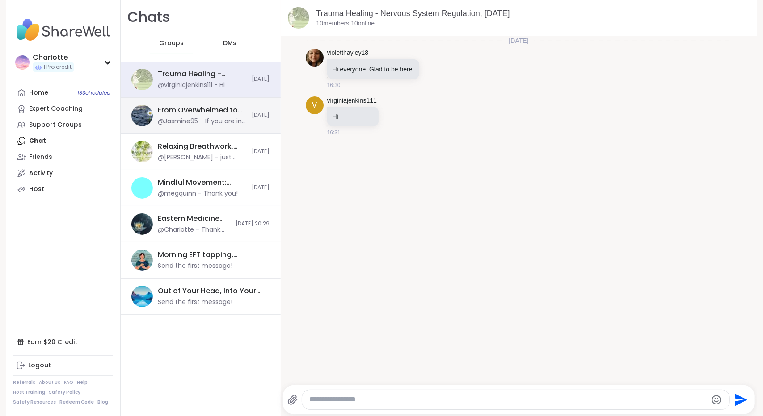
click at [185, 120] on div "@Jasmine95 - If you are in need of immediate support, I suggest trying a hotlin…" at bounding box center [202, 121] width 88 height 9
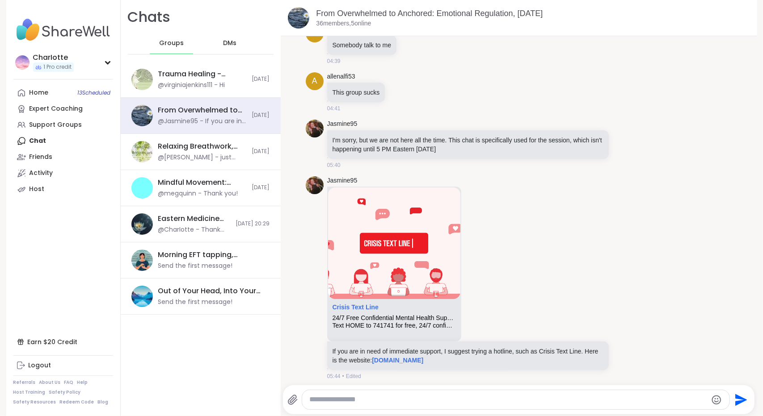
scroll to position [27, 0]
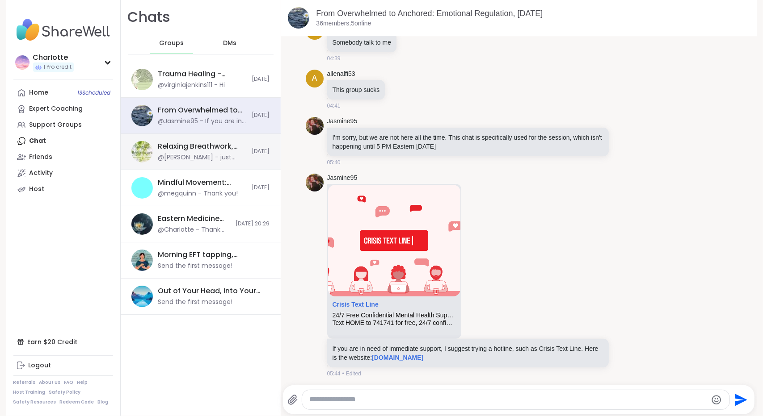
click at [196, 165] on div "Relaxing Breathwork, Oct 13 @Brian_L - just realized the instructions I got for…" at bounding box center [201, 152] width 160 height 36
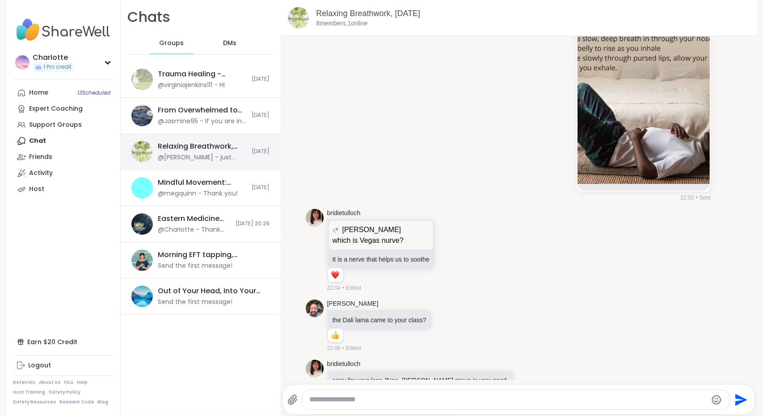
scroll to position [5371, 0]
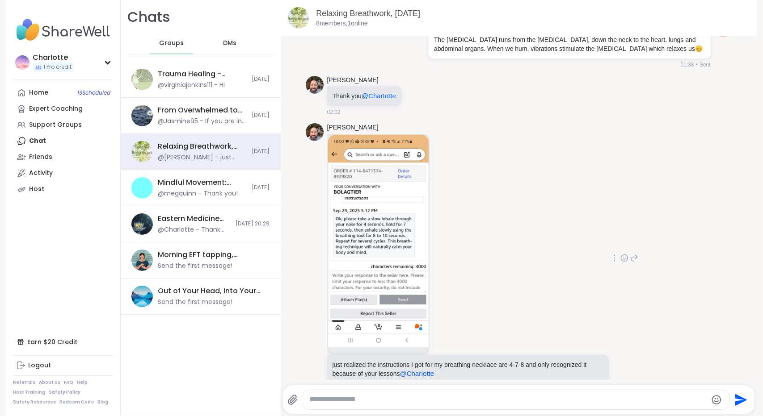
click at [371, 237] on img at bounding box center [378, 241] width 101 height 213
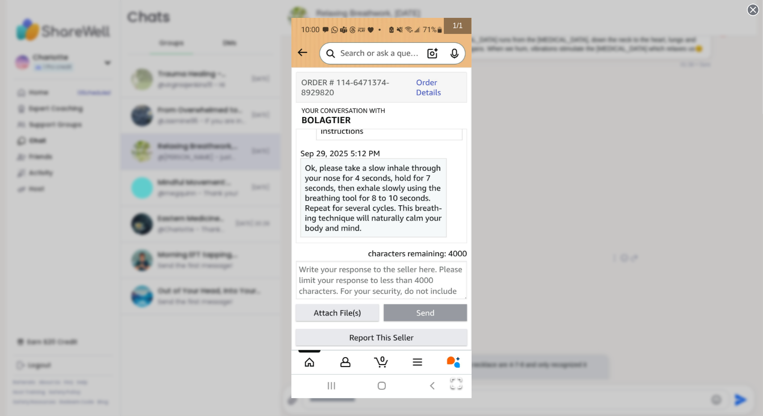
click at [550, 167] on div "1 / 1" at bounding box center [381, 208] width 763 height 416
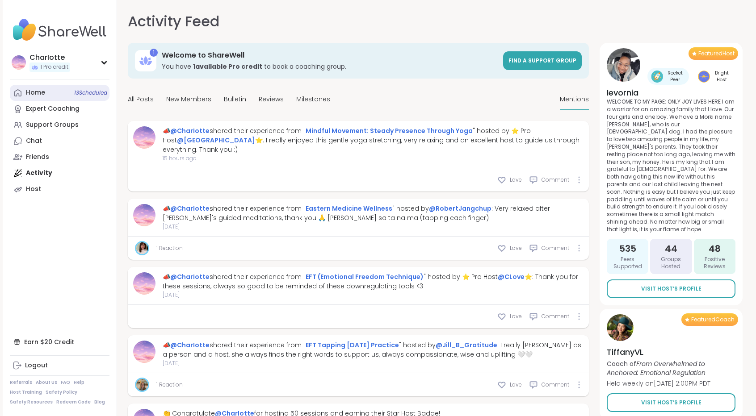
click at [50, 98] on link "Home 13 Scheduled" at bounding box center [60, 93] width 100 height 16
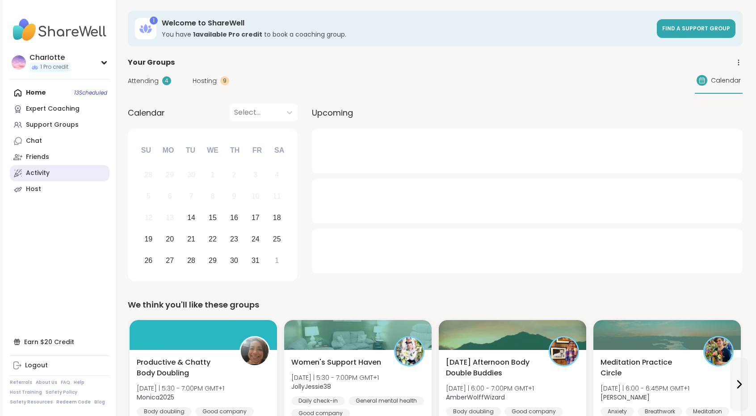
click at [49, 171] on div "Activity" at bounding box center [38, 173] width 24 height 9
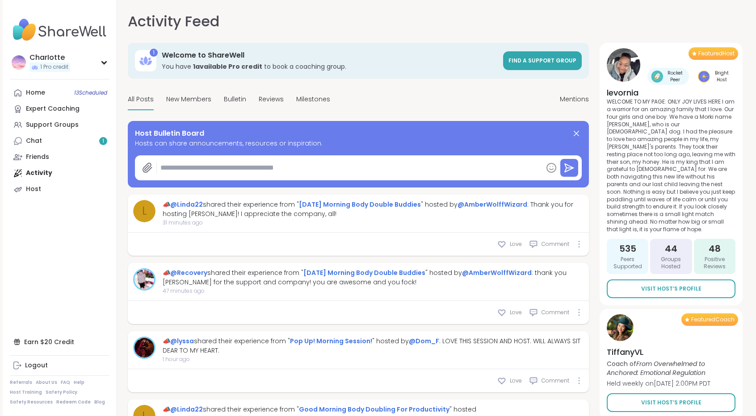
click at [48, 145] on link "Chat 1" at bounding box center [60, 141] width 100 height 16
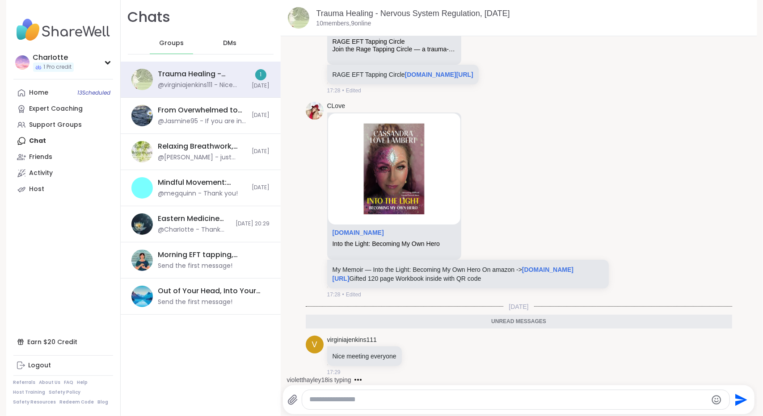
scroll to position [2492, 0]
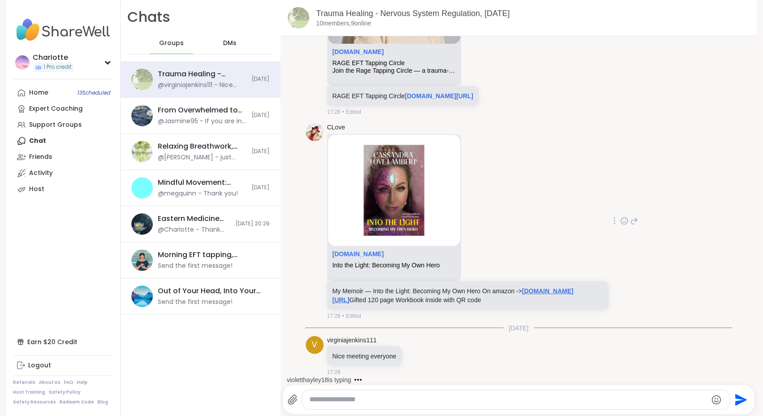
click at [535, 290] on link "a.co/d/53wgyfC" at bounding box center [452, 296] width 241 height 16
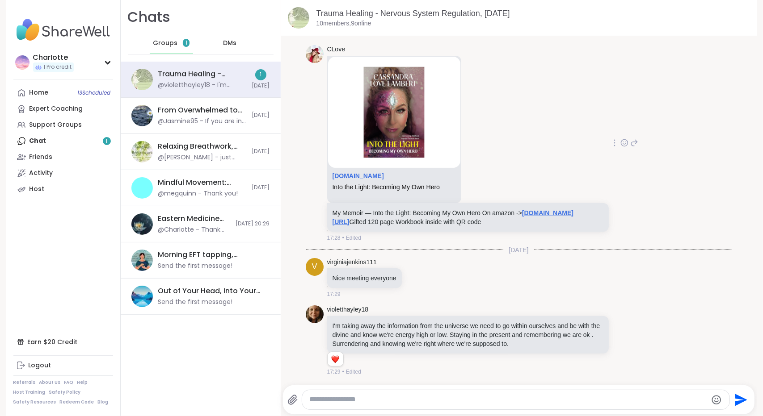
scroll to position [2570, 0]
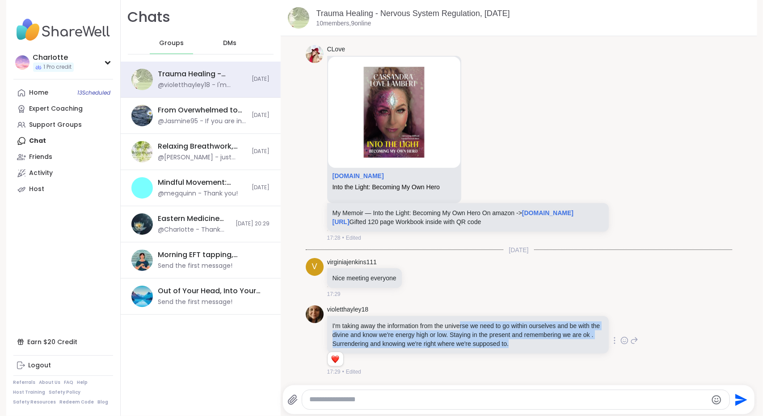
drag, startPoint x: 532, startPoint y: 345, endPoint x: 459, endPoint y: 328, distance: 74.4
click at [459, 328] on p "I'm taking away the information from the universe we need to go within ourselve…" at bounding box center [467, 335] width 271 height 27
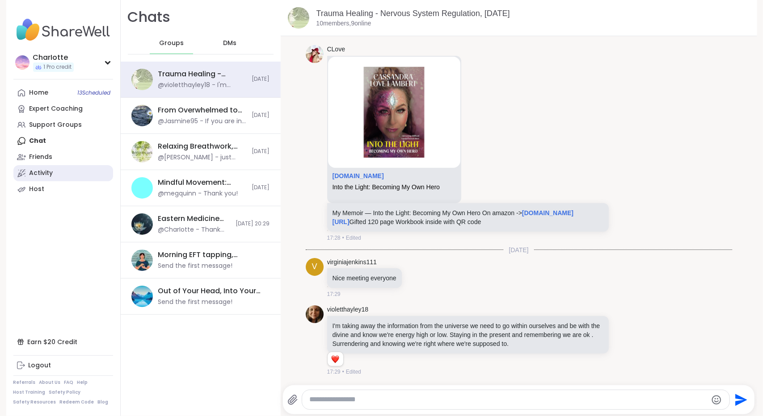
click at [45, 167] on link "Activity" at bounding box center [63, 173] width 100 height 16
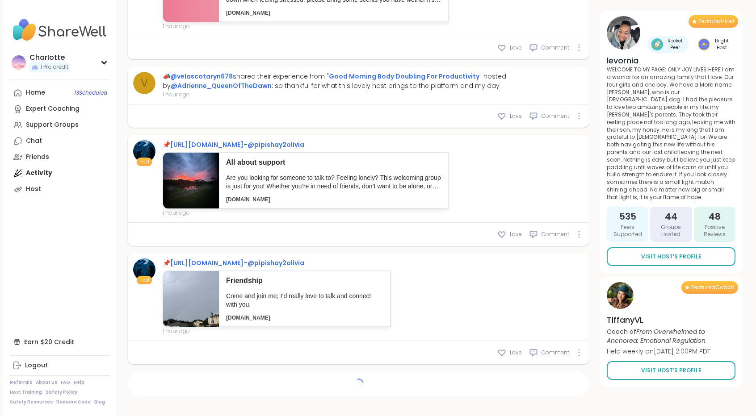
scroll to position [600, 0]
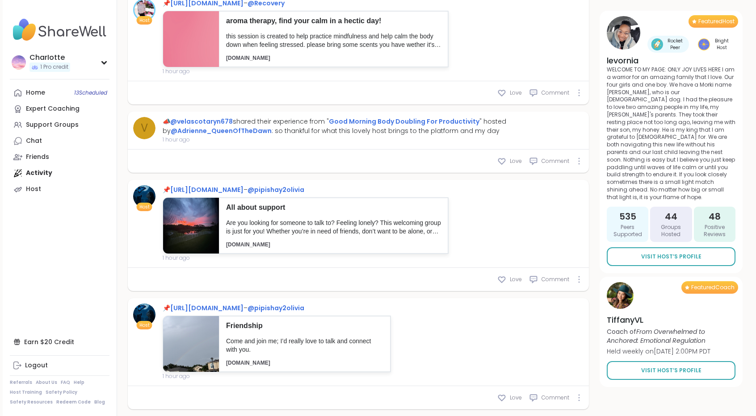
type textarea "*"
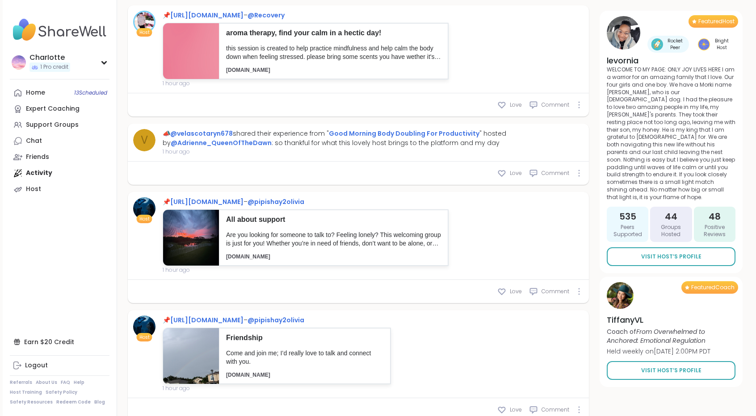
scroll to position [0, 0]
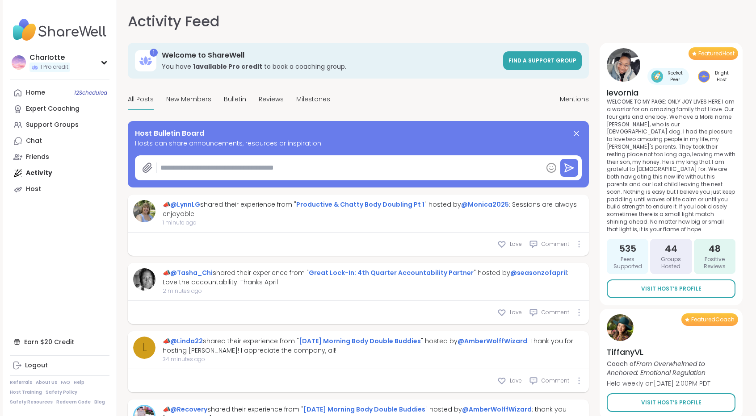
type textarea "*"
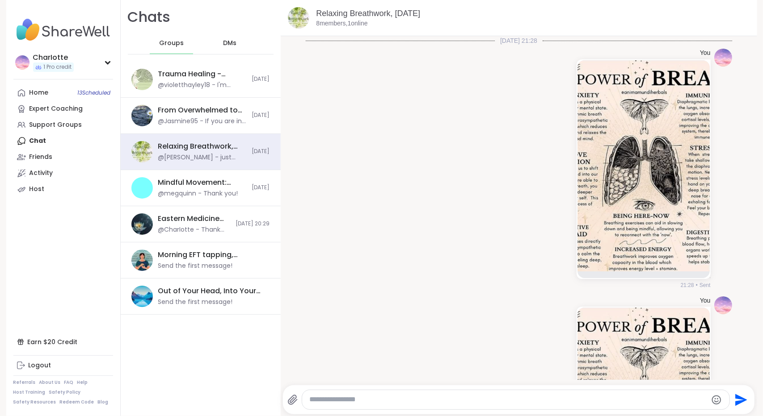
scroll to position [5371, 0]
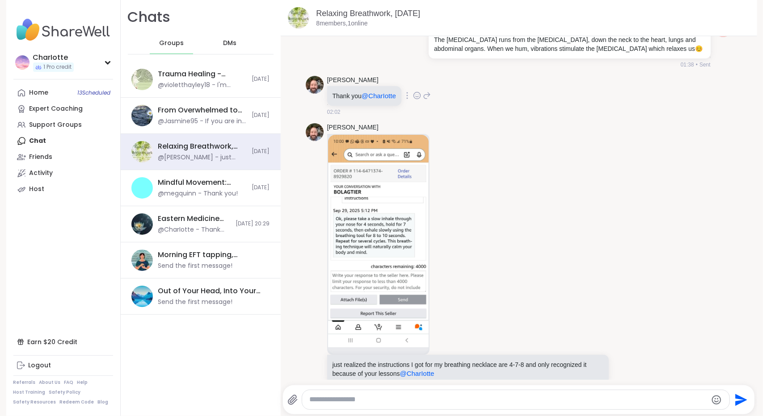
click at [414, 91] on icon at bounding box center [417, 95] width 8 height 9
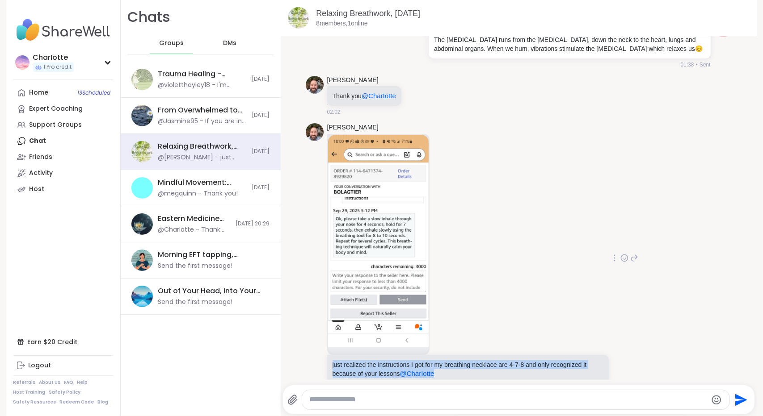
drag, startPoint x: 446, startPoint y: 358, endPoint x: 324, endPoint y: 344, distance: 122.8
click at [327, 355] on div "just realized the instructions I got for my breathing necklace are 4-7-8 and on…" at bounding box center [467, 369] width 281 height 29
copy p "just realized the instructions I got for my breathing necklace are 4-7-8 and on…"
click at [437, 361] on p "just realized the instructions I got for my breathing necklace are 4-7-8 and on…" at bounding box center [467, 370] width 271 height 18
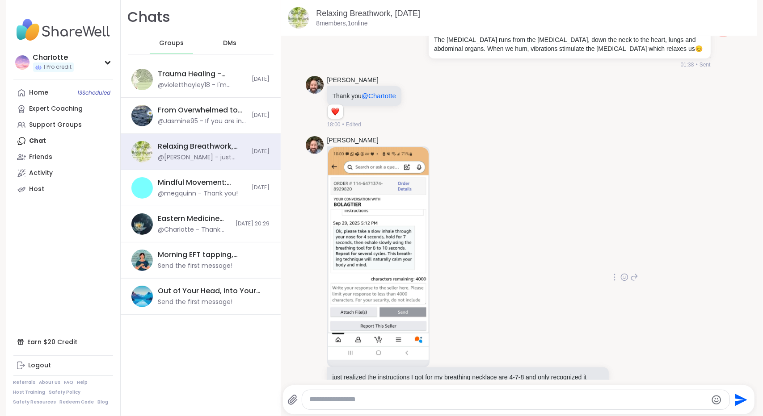
scroll to position [5397, 0]
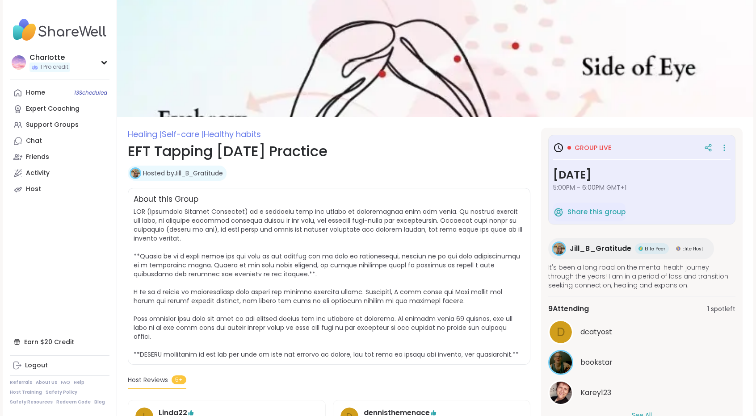
scroll to position [113, 0]
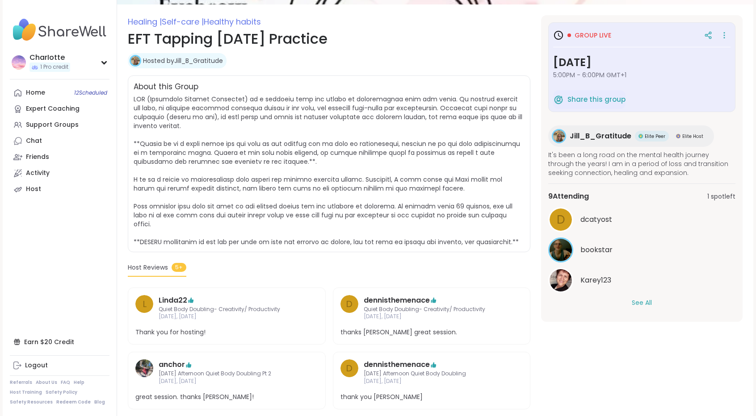
click at [585, 127] on div "Jill_B_Gratitude Elite Peer Elite Host" at bounding box center [631, 136] width 166 height 21
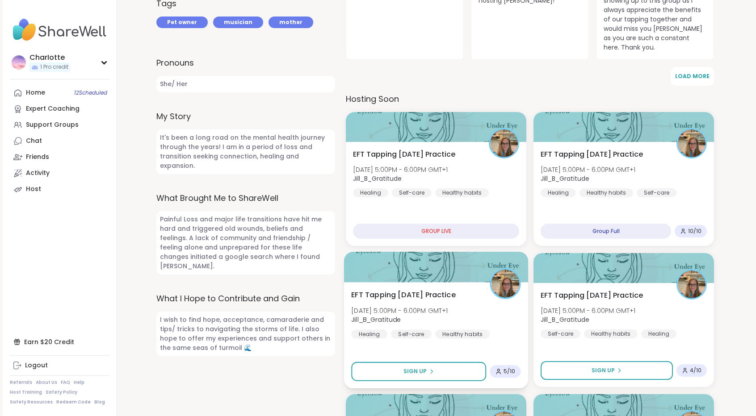
click at [480, 257] on div at bounding box center [436, 267] width 184 height 30
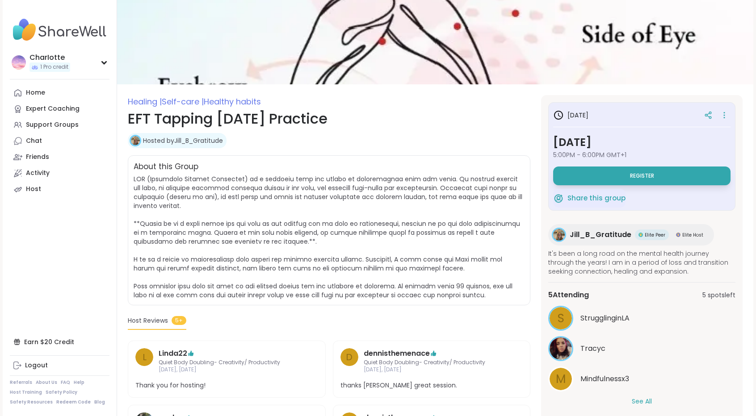
scroll to position [131, 0]
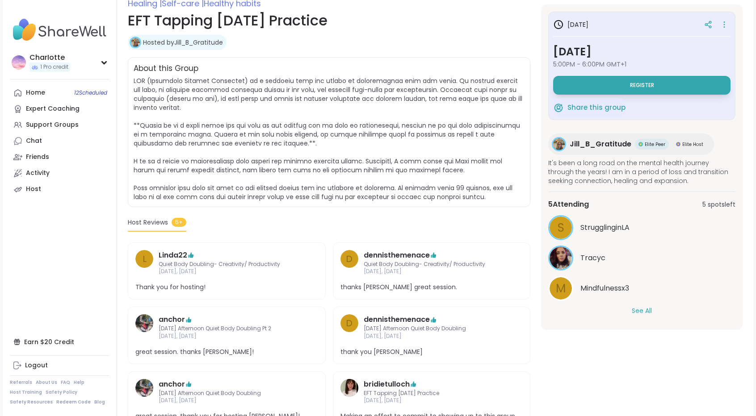
click at [648, 311] on button "See All" at bounding box center [642, 310] width 20 height 9
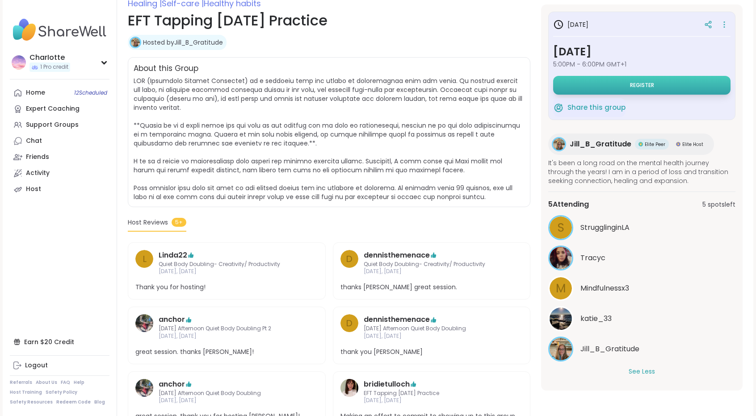
click at [645, 87] on span "Register" at bounding box center [642, 85] width 24 height 7
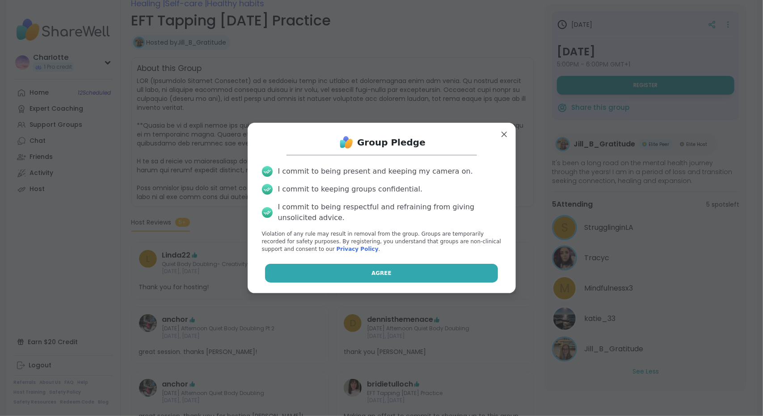
click at [373, 273] on span "Agree" at bounding box center [381, 273] width 20 height 8
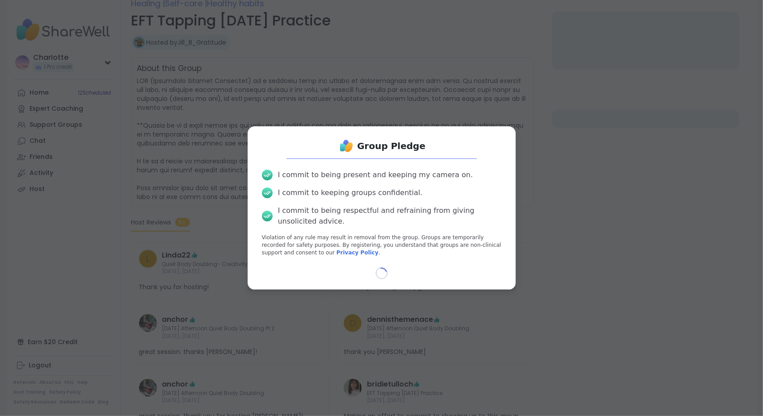
select select "**"
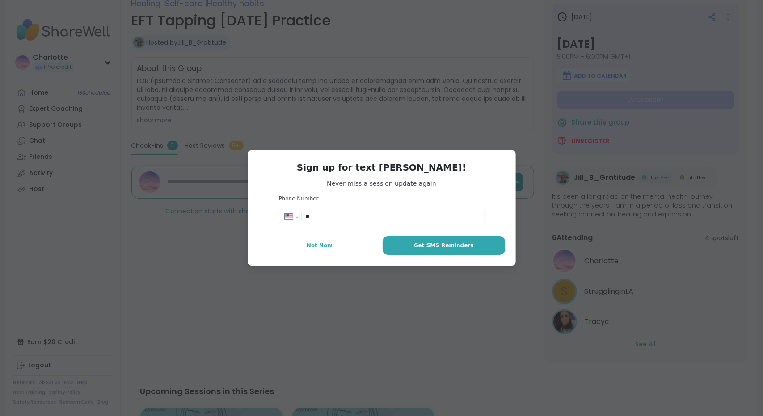
click at [332, 247] on button "Not Now" at bounding box center [319, 245] width 123 height 19
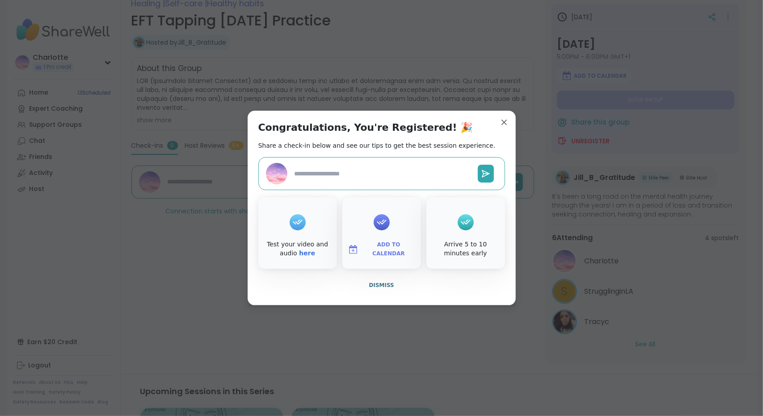
click at [332, 247] on div "Test your video and audio here" at bounding box center [297, 232] width 79 height 71
click at [374, 286] on span "Dismiss" at bounding box center [381, 285] width 25 height 6
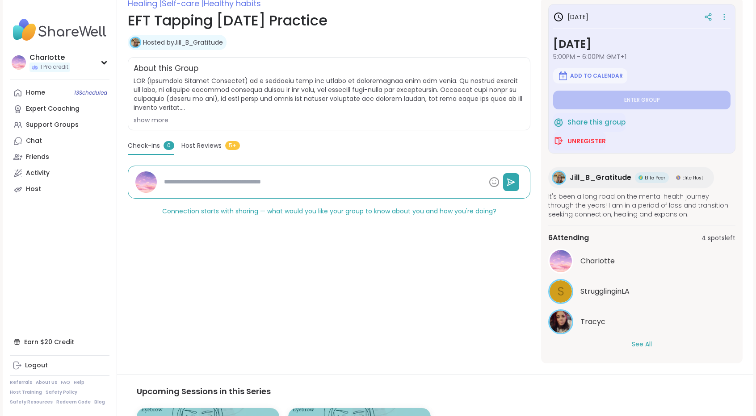
click at [589, 184] on div "Jill_B_Gratitude Elite Peer Elite Host" at bounding box center [631, 177] width 166 height 21
type textarea "*"
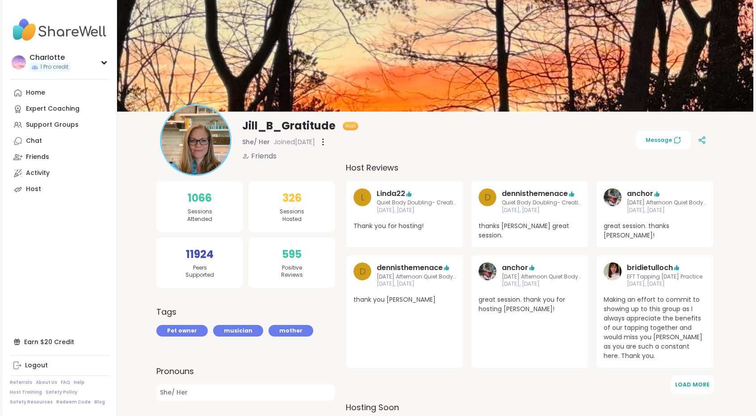
scroll to position [348, 0]
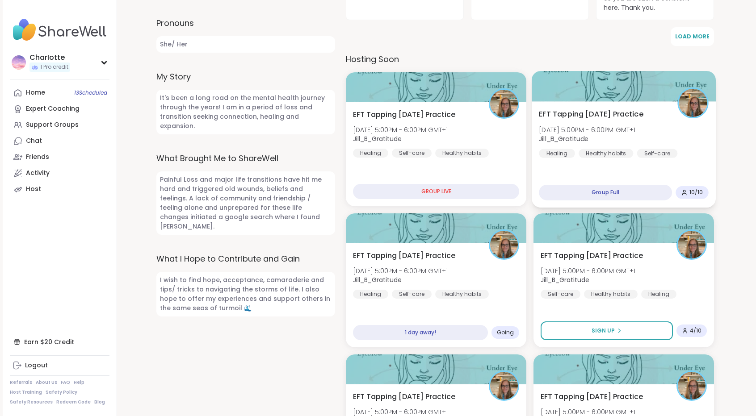
click at [685, 125] on div "EFT Tapping Wednesday Practice Wed, Oct 15 | 5:00PM - 6:00PM GMT+1 Jill_B_Grati…" at bounding box center [623, 133] width 169 height 49
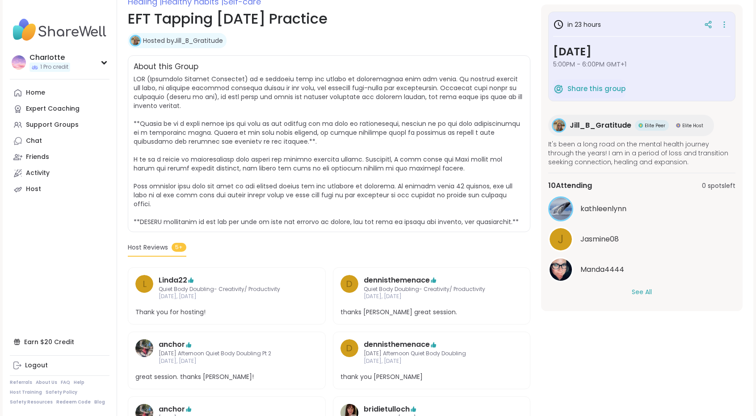
scroll to position [184, 0]
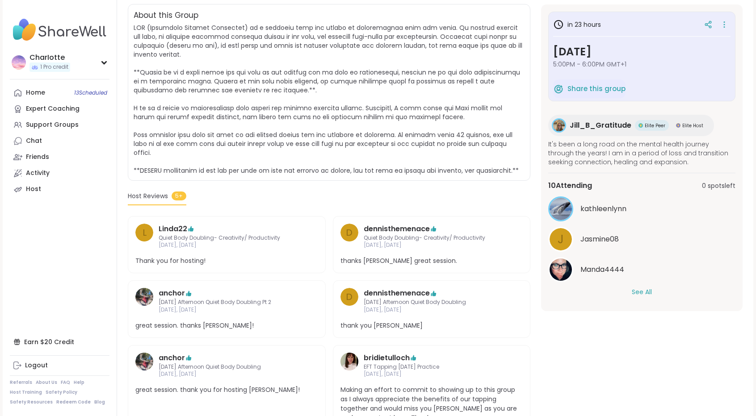
click at [637, 292] on button "See All" at bounding box center [642, 292] width 20 height 9
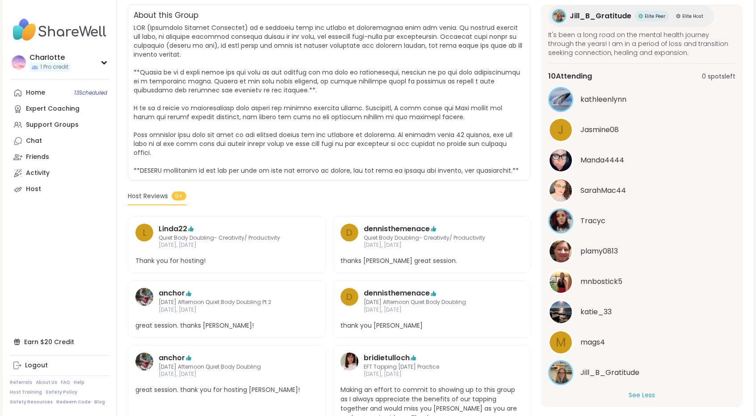
scroll to position [110, 0]
click at [588, 133] on span "Jasmine08" at bounding box center [599, 129] width 38 height 11
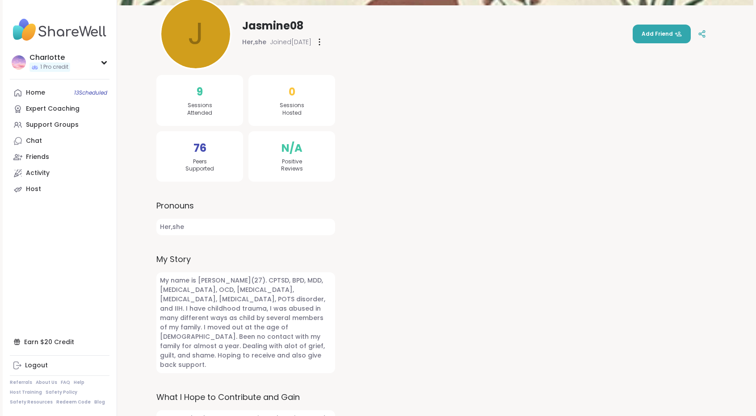
scroll to position [135, 0]
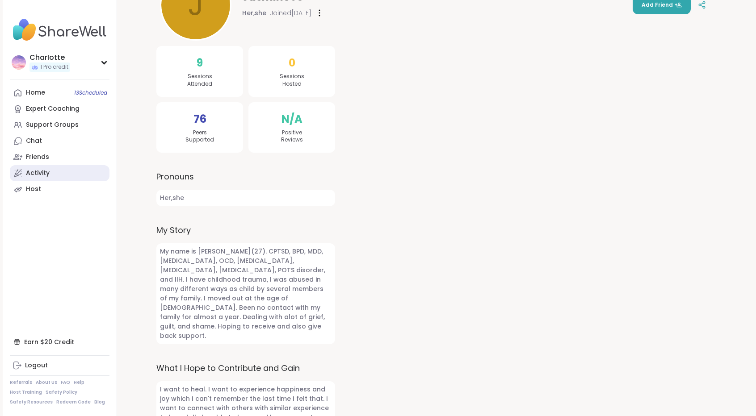
click at [38, 176] on div "Activity" at bounding box center [38, 173] width 24 height 9
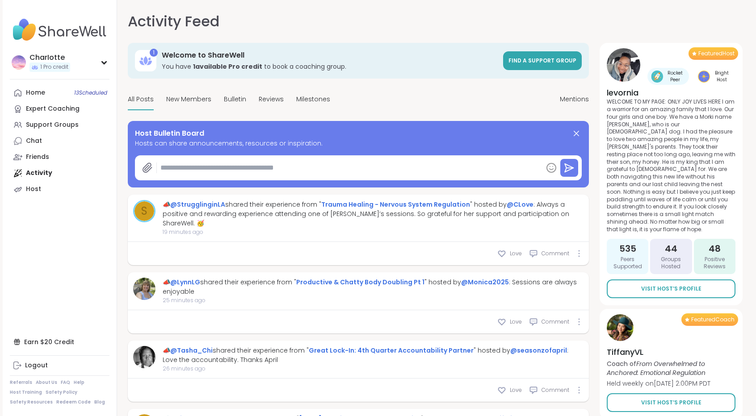
type textarea "*"
click at [508, 205] on link "@CLove" at bounding box center [520, 204] width 27 height 9
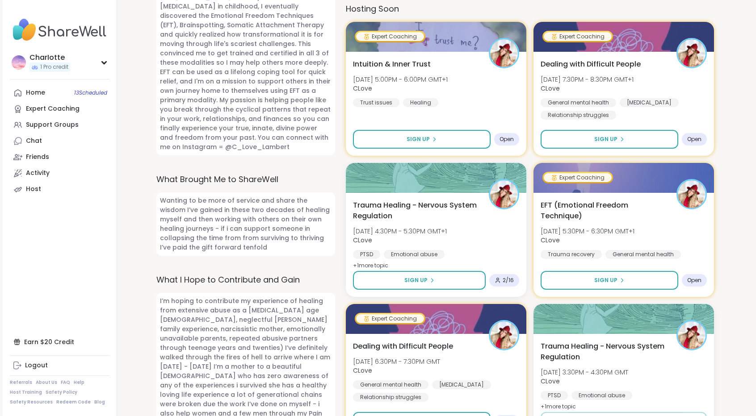
scroll to position [523, 0]
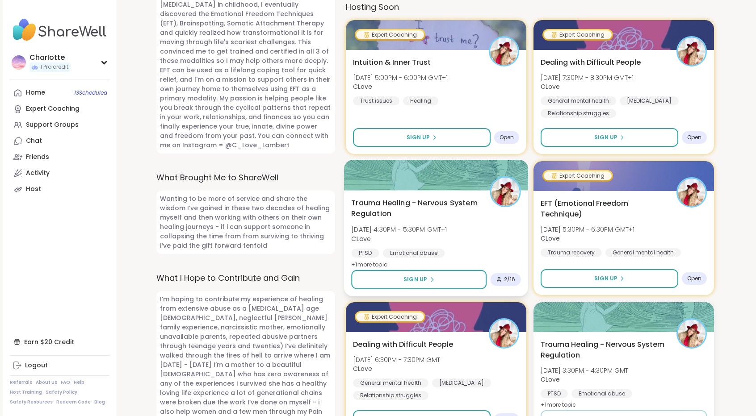
click at [472, 198] on span "Trauma Healing - Nervous System Regulation" at bounding box center [415, 209] width 129 height 22
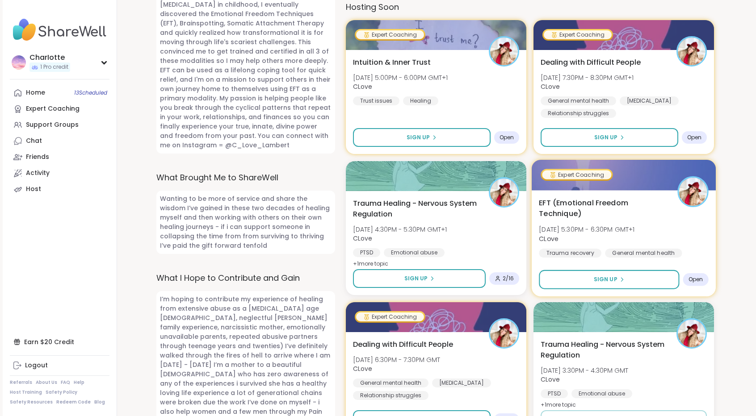
click at [678, 176] on div at bounding box center [692, 191] width 31 height 31
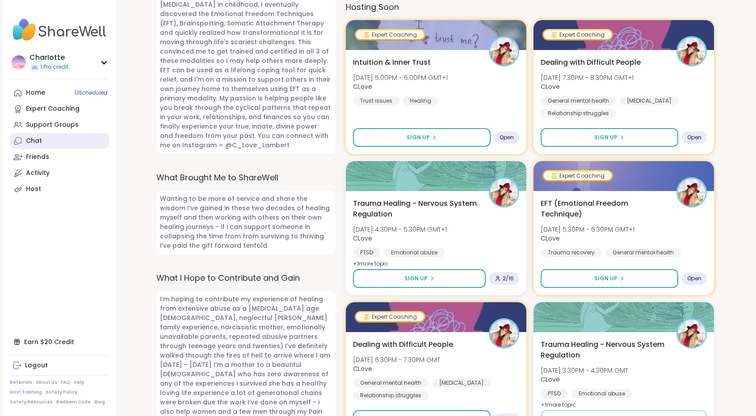
click at [71, 135] on link "Chat" at bounding box center [60, 141] width 100 height 16
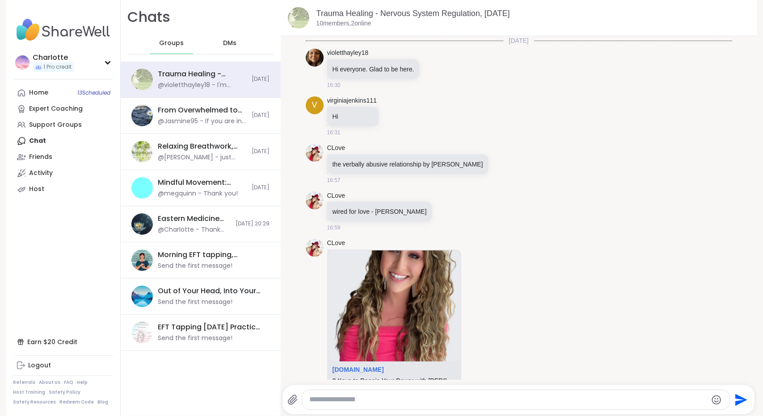
scroll to position [2561, 0]
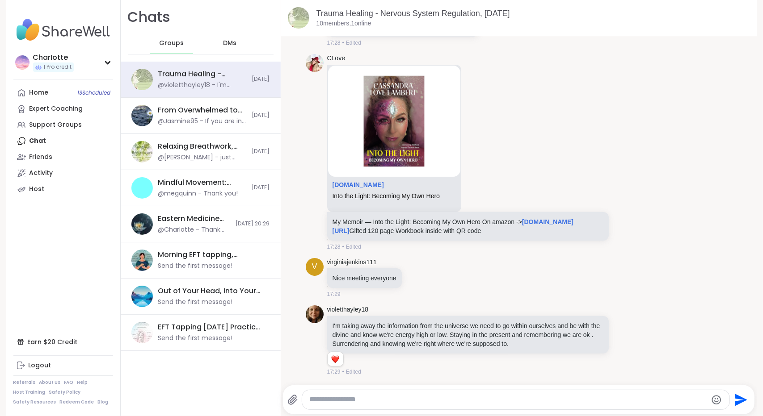
click at [231, 43] on div "DMs" at bounding box center [230, 43] width 44 height 21
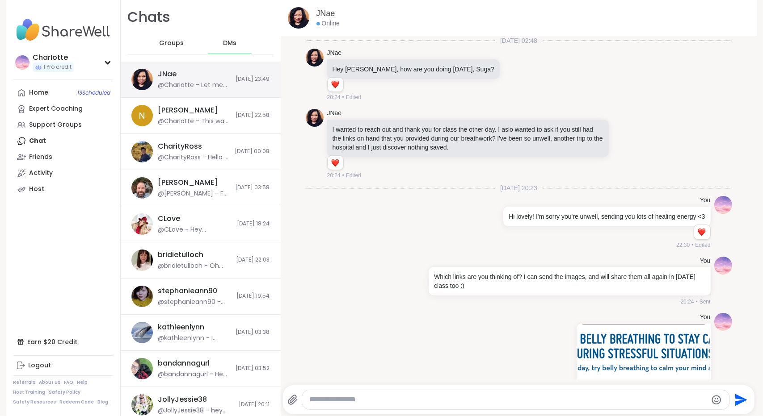
scroll to position [1248, 0]
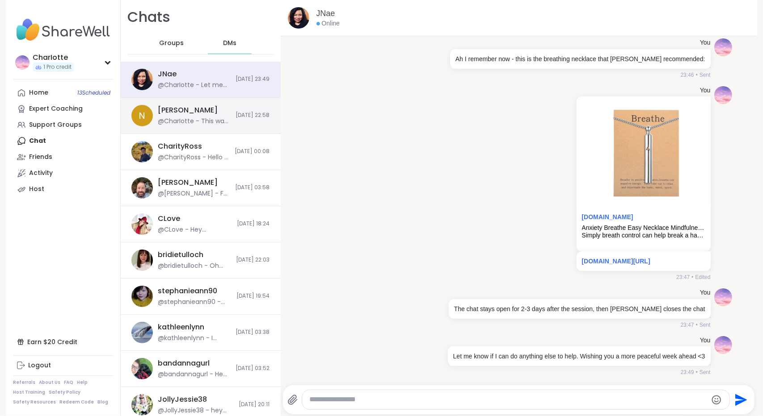
click at [207, 119] on div "N Nigel @CharIotte - This was lovely! Feel lighter and at ease... I'll be revis…" at bounding box center [201, 116] width 160 height 36
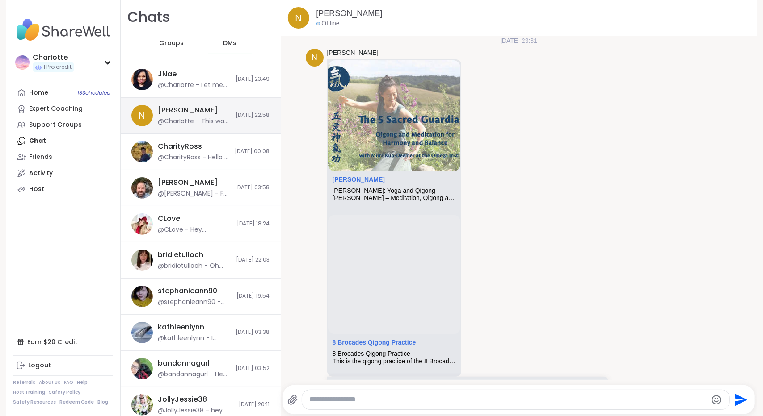
scroll to position [156, 0]
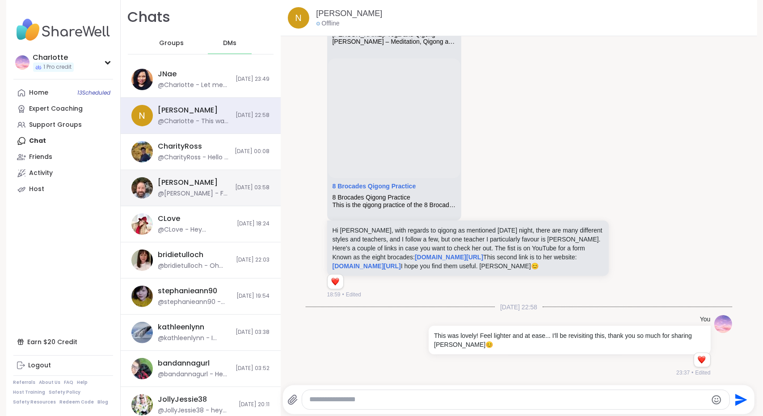
click at [195, 178] on div "Brian_L @Brian_L - FYI I created Neurodivergent Peer Support Group that will be…" at bounding box center [194, 188] width 72 height 21
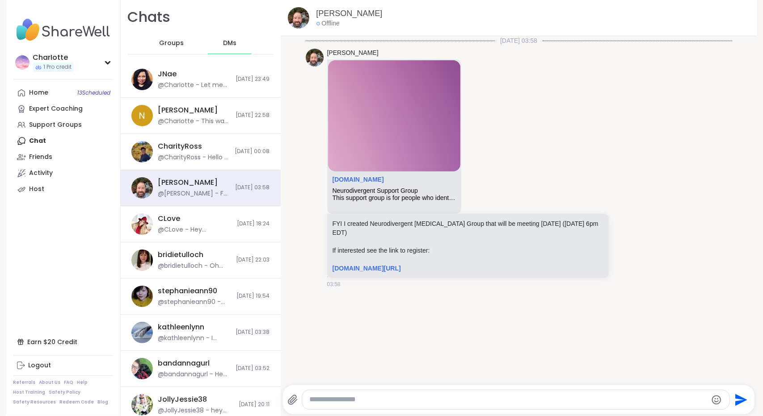
click at [179, 47] on div "Groups" at bounding box center [172, 43] width 44 height 21
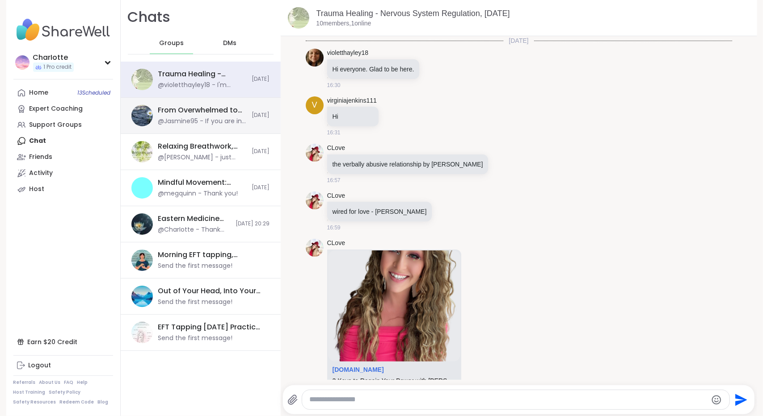
scroll to position [2561, 0]
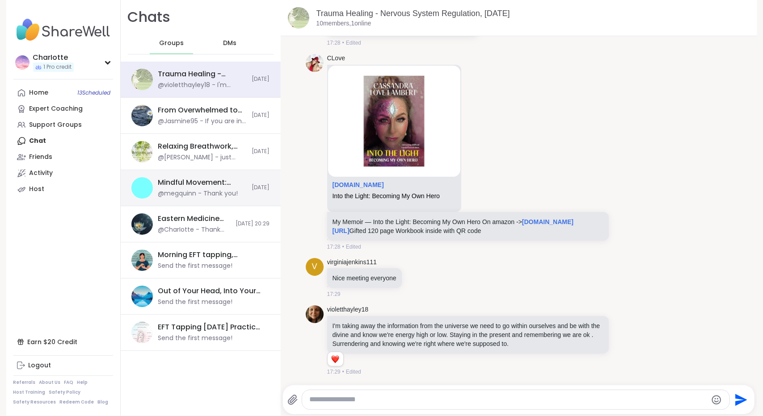
click at [201, 172] on div "Mindful Movement: Steady Presence Through Yoga, Oct 13 @megquinn - Thank you! T…" at bounding box center [201, 188] width 160 height 36
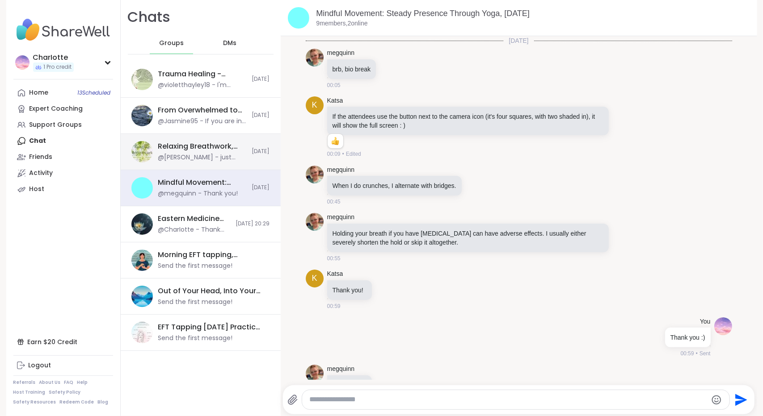
scroll to position [26, 0]
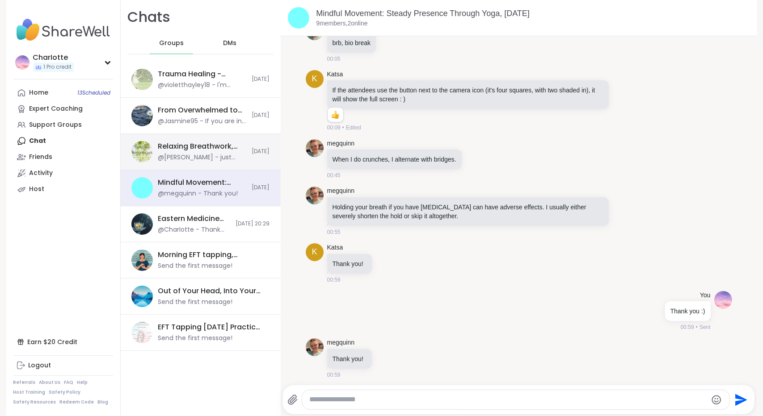
click at [206, 163] on div "Relaxing Breathwork, Oct 13 @Brian_L - just realized the instructions I got for…" at bounding box center [201, 152] width 160 height 36
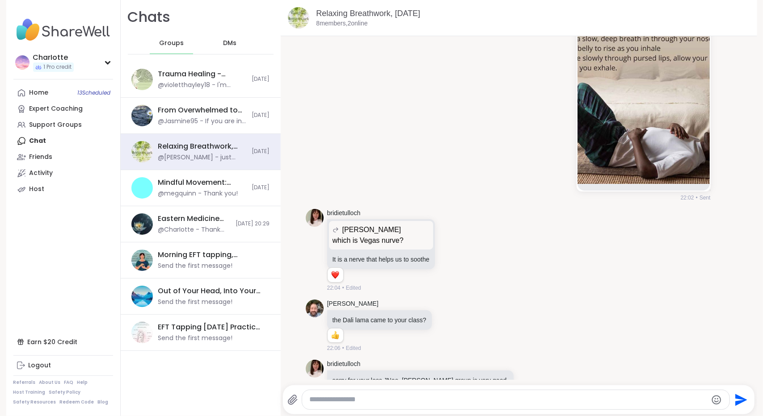
scroll to position [5371, 0]
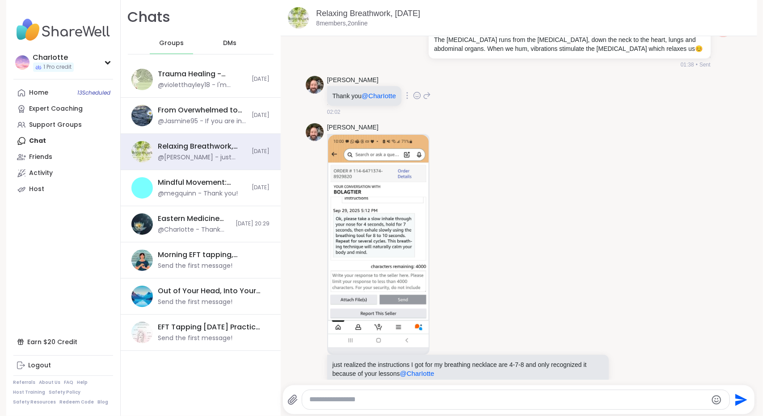
click at [415, 91] on icon at bounding box center [417, 95] width 8 height 9
click at [413, 77] on div "Select Reaction: Heart" at bounding box center [417, 81] width 8 height 8
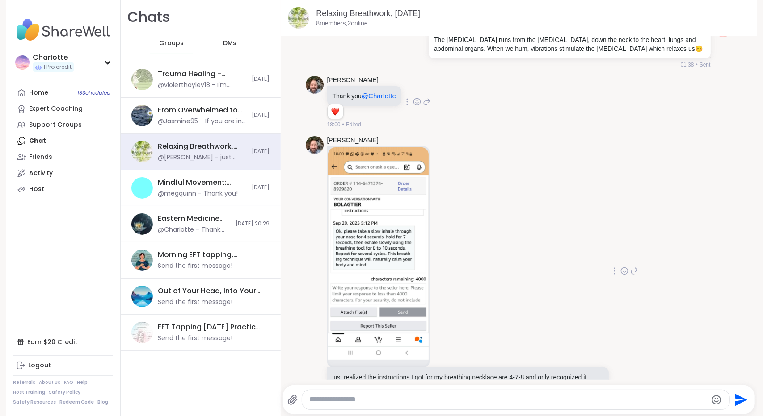
click at [620, 267] on icon at bounding box center [624, 271] width 8 height 9
click at [545, 248] on button "Select Reaction: Heart" at bounding box center [553, 257] width 18 height 18
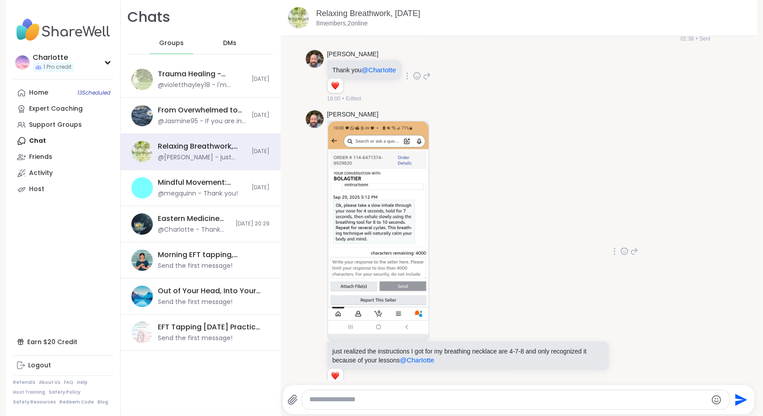
click at [631, 248] on icon at bounding box center [634, 251] width 6 height 6
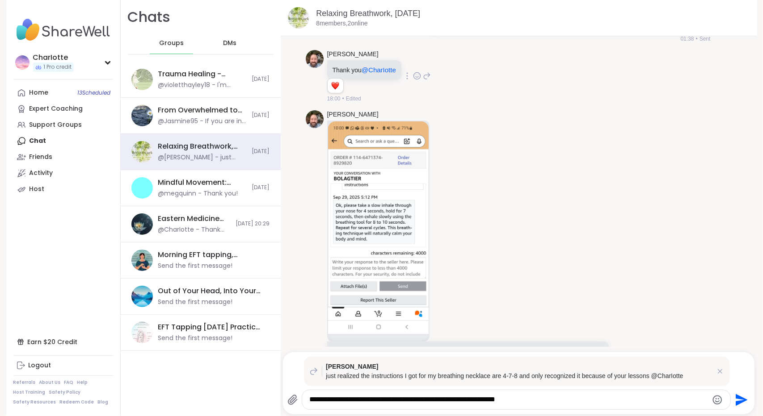
click at [382, 401] on textarea "**********" at bounding box center [508, 399] width 398 height 9
click at [537, 394] on div "**********" at bounding box center [516, 399] width 428 height 19
click at [537, 395] on textarea "**********" at bounding box center [508, 399] width 398 height 9
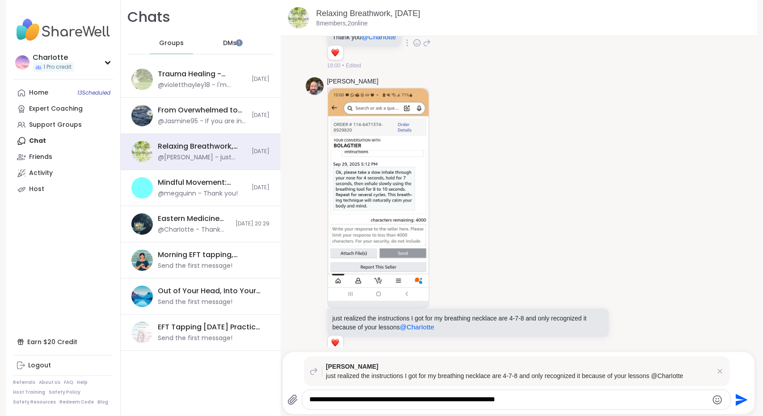
scroll to position [0, 0]
drag, startPoint x: 542, startPoint y: 398, endPoint x: 251, endPoint y: 394, distance: 290.4
click at [251, 394] on div "Chats Groups DMs Trauma Healing - Nervous System Regulation, Oct 14 @violetthay…" at bounding box center [439, 208] width 636 height 416
click at [533, 395] on textarea "**********" at bounding box center [508, 399] width 398 height 9
type textarea "**********"
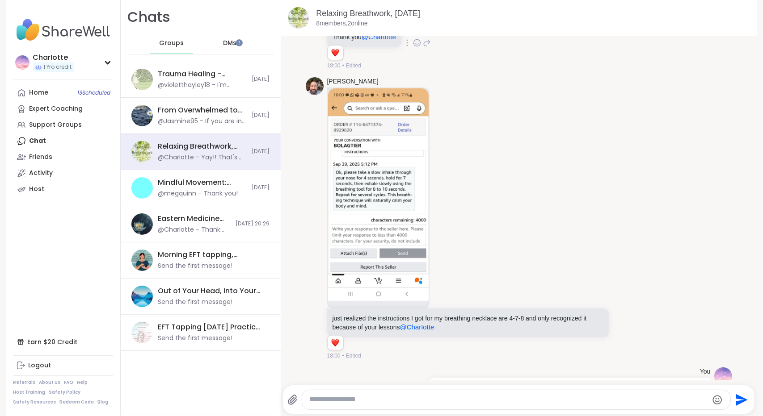
scroll to position [5486, 0]
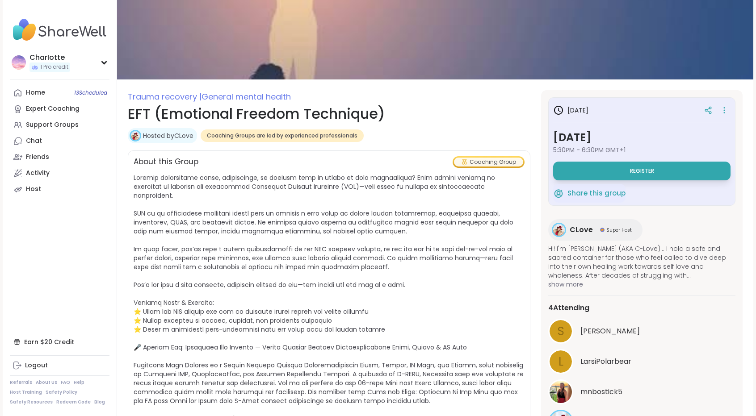
scroll to position [36, 0]
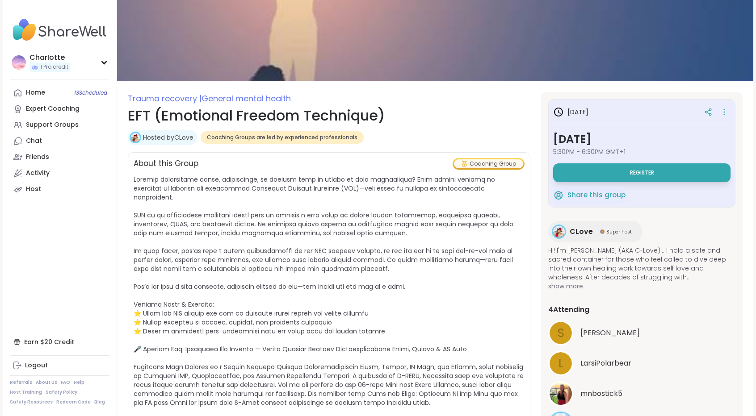
click at [576, 230] on span "CLove" at bounding box center [581, 232] width 23 height 11
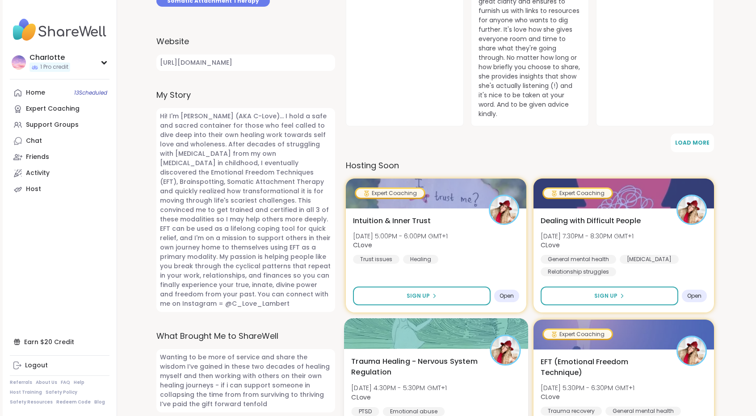
click at [467, 357] on span "Trauma Healing - Nervous System Regulation" at bounding box center [415, 368] width 129 height 22
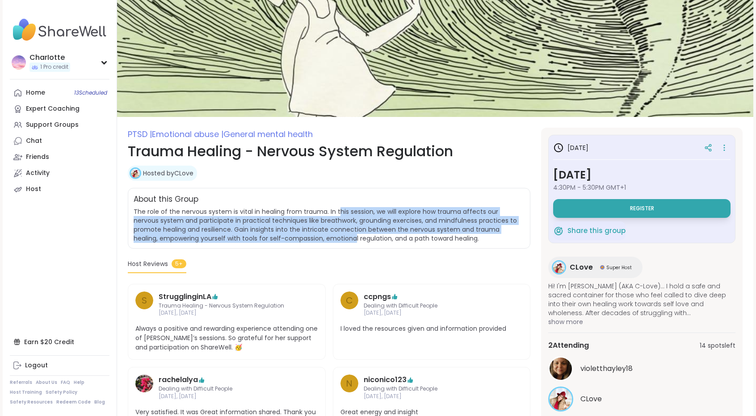
drag, startPoint x: 338, startPoint y: 213, endPoint x: 329, endPoint y: 235, distance: 23.4
click at [329, 235] on span "The role of the nervous system is vital in healing from trauma. In this session…" at bounding box center [325, 225] width 383 height 36
drag, startPoint x: 329, startPoint y: 235, endPoint x: 334, endPoint y: 212, distance: 22.9
click at [334, 212] on span "The role of the nervous system is vital in healing from trauma. In this session…" at bounding box center [325, 225] width 383 height 36
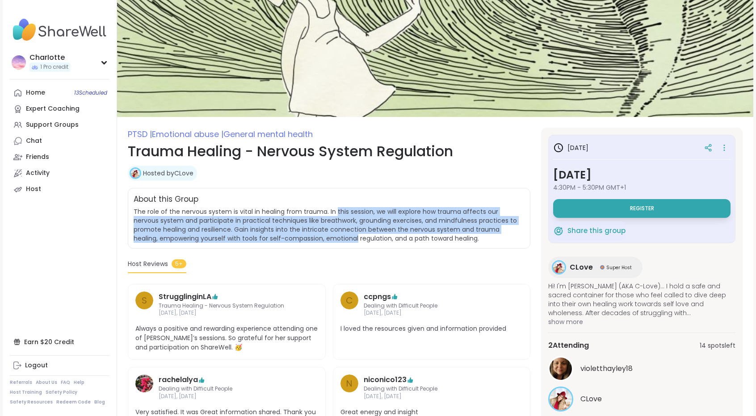
click at [334, 212] on span "The role of the nervous system is vital in healing from trauma. In this session…" at bounding box center [325, 225] width 383 height 36
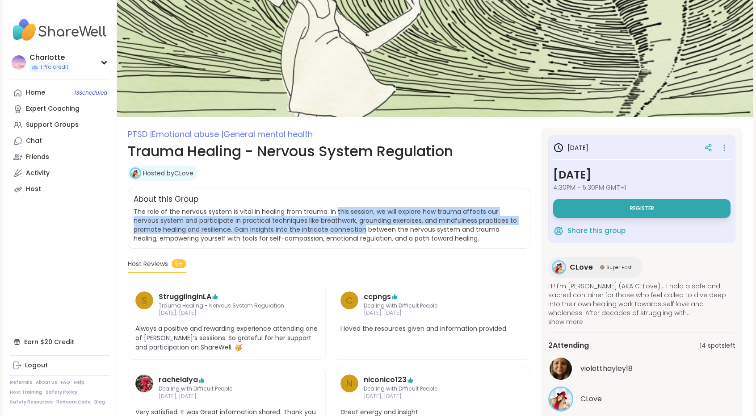
drag, startPoint x: 334, startPoint y: 212, endPoint x: 325, endPoint y: 234, distance: 23.2
click at [325, 234] on span "The role of the nervous system is vital in healing from trauma. In this session…" at bounding box center [325, 225] width 383 height 36
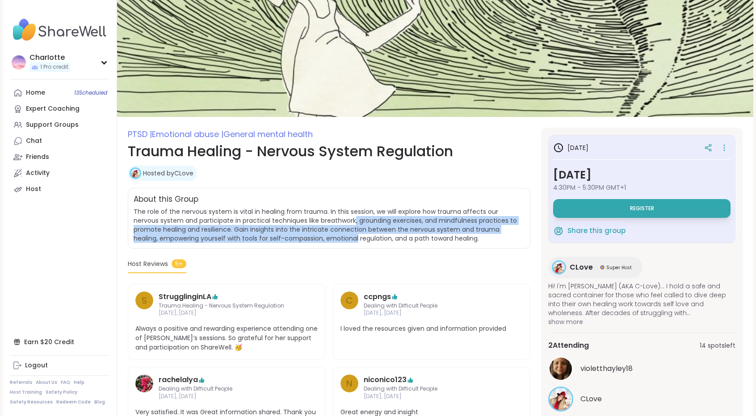
drag, startPoint x: 325, startPoint y: 234, endPoint x: 331, endPoint y: 212, distance: 22.2
click at [331, 212] on span "The role of the nervous system is vital in healing from trauma. In this session…" at bounding box center [325, 225] width 383 height 36
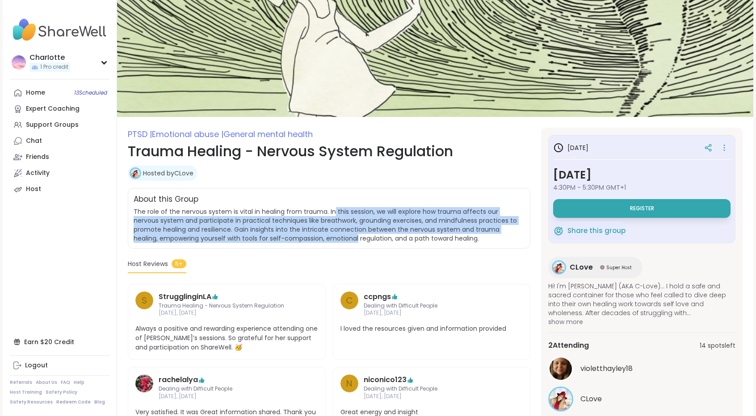
click at [331, 212] on span "The role of the nervous system is vital in healing from trauma. In this session…" at bounding box center [325, 225] width 383 height 36
drag, startPoint x: 331, startPoint y: 212, endPoint x: 323, endPoint y: 235, distance: 24.3
click at [323, 235] on span "The role of the nervous system is vital in healing from trauma. In this session…" at bounding box center [325, 225] width 383 height 36
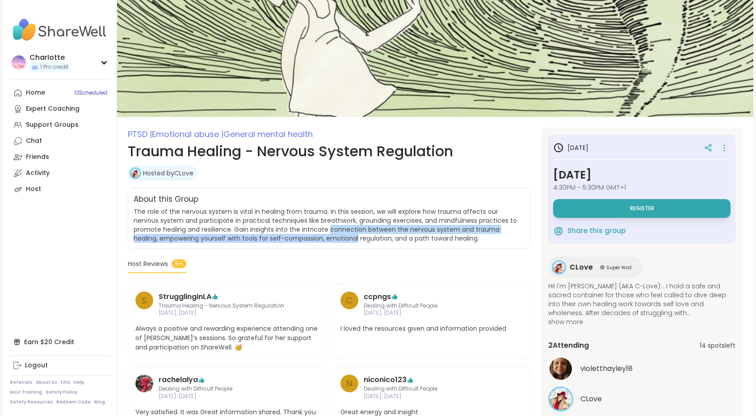
drag, startPoint x: 323, startPoint y: 235, endPoint x: 332, endPoint y: 218, distance: 18.8
click at [332, 218] on span "The role of the nervous system is vital in healing from trauma. In this session…" at bounding box center [325, 225] width 383 height 36
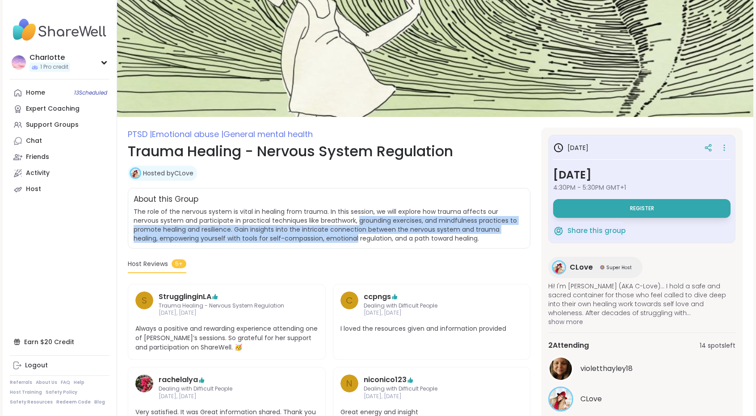
click at [332, 218] on span "The role of the nervous system is vital in healing from trauma. In this session…" at bounding box center [325, 225] width 383 height 36
drag, startPoint x: 332, startPoint y: 218, endPoint x: 325, endPoint y: 239, distance: 21.9
click at [325, 239] on span "The role of the nervous system is vital in healing from trauma. In this session…" at bounding box center [325, 225] width 383 height 36
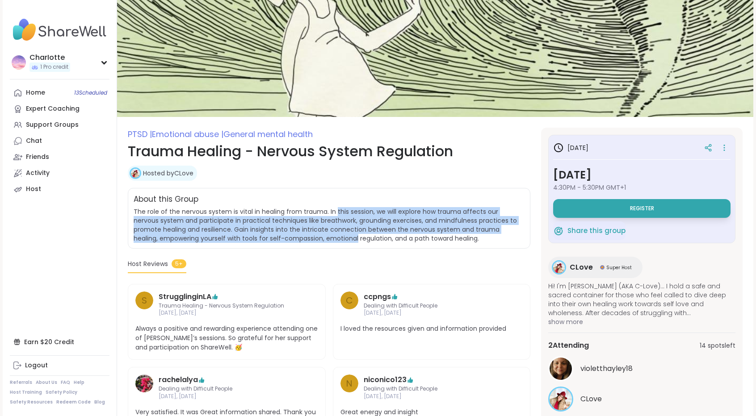
drag, startPoint x: 325, startPoint y: 239, endPoint x: 335, endPoint y: 202, distance: 38.4
click at [335, 202] on div "About this Group The role of the nervous system is vital in healing from trauma…" at bounding box center [329, 218] width 403 height 61
click at [335, 202] on div "About this Group" at bounding box center [329, 200] width 391 height 12
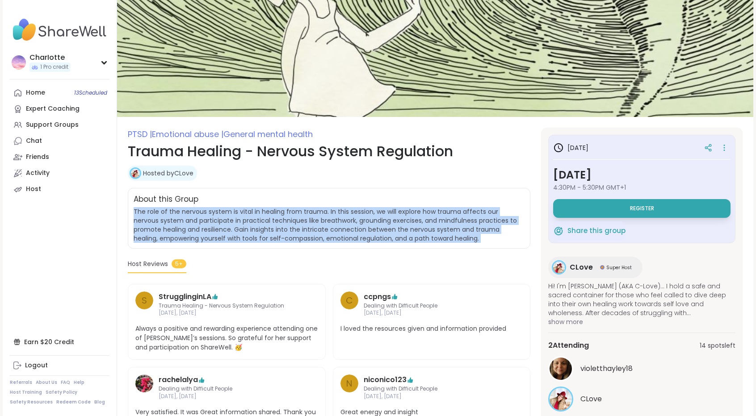
drag, startPoint x: 335, startPoint y: 202, endPoint x: 457, endPoint y: 239, distance: 127.4
click at [457, 239] on div "About this Group The role of the nervous system is vital in healing from trauma…" at bounding box center [329, 218] width 403 height 61
click at [457, 239] on span "The role of the nervous system is vital in healing from trauma. In this session…" at bounding box center [329, 225] width 391 height 36
drag, startPoint x: 457, startPoint y: 239, endPoint x: 451, endPoint y: 191, distance: 48.6
click at [451, 191] on div "About this Group The role of the nervous system is vital in healing from trauma…" at bounding box center [329, 218] width 403 height 61
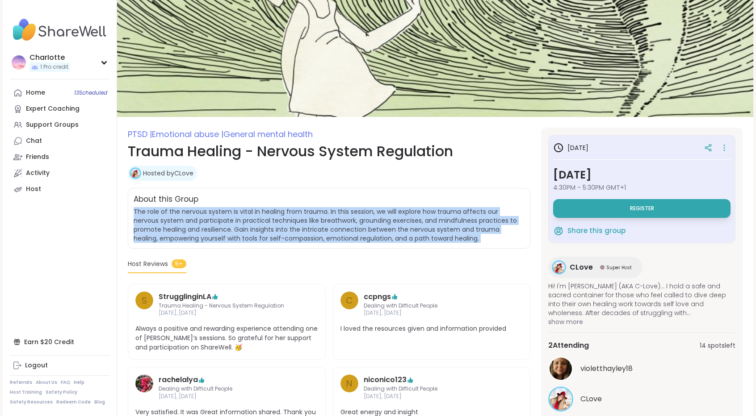
click at [451, 191] on div "About this Group The role of the nervous system is vital in healing from trauma…" at bounding box center [329, 218] width 403 height 61
drag, startPoint x: 451, startPoint y: 191, endPoint x: 465, endPoint y: 251, distance: 61.4
click at [465, 251] on div "[MEDICAL_DATA] | Emotional abuse | General mental health Trauma Healing - Nervo…" at bounding box center [329, 351] width 403 height 446
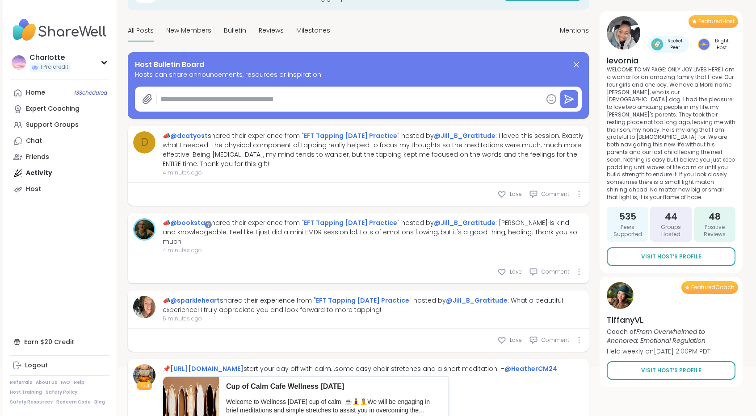
scroll to position [74, 0]
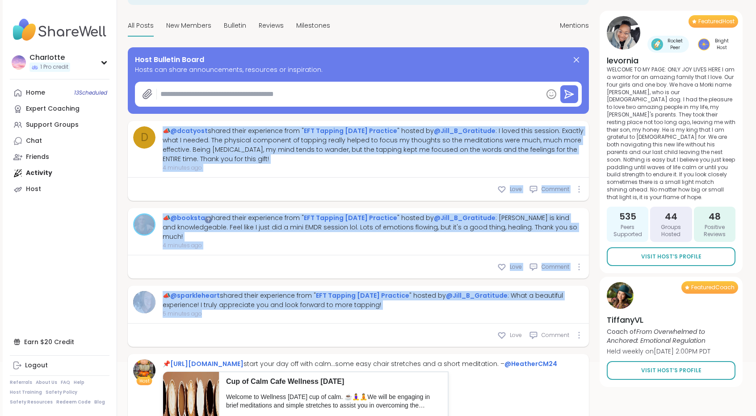
drag, startPoint x: 435, startPoint y: 309, endPoint x: 156, endPoint y: 124, distance: 334.8
copy div "📣 @dcatyost shared their experience from " EFT Tapping Tuesday Practice " hoste…"
click at [59, 138] on link "Chat" at bounding box center [60, 141] width 100 height 16
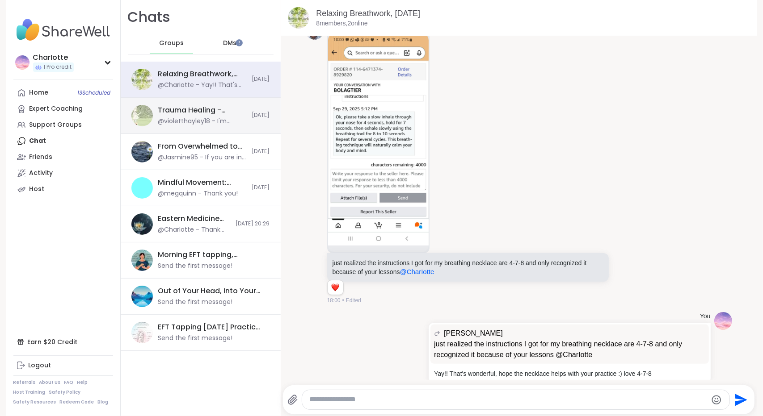
click at [201, 112] on div "Trauma Healing - Nervous System Regulation, Oct 14" at bounding box center [202, 110] width 88 height 10
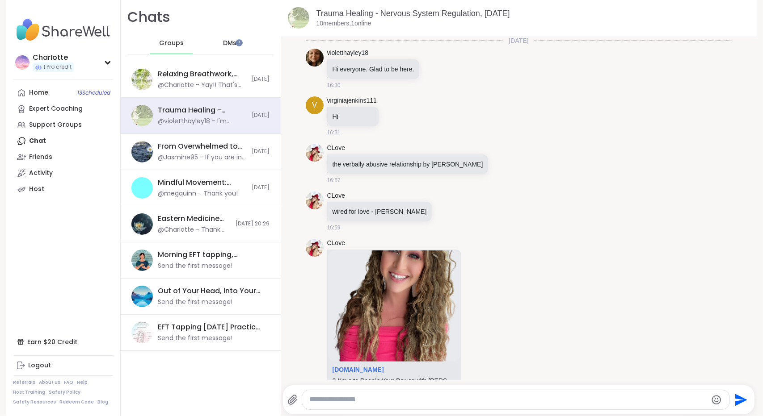
scroll to position [2561, 0]
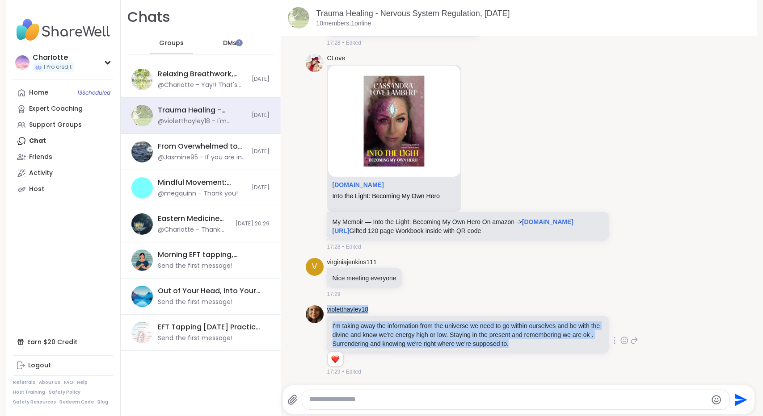
drag, startPoint x: 529, startPoint y: 346, endPoint x: 324, endPoint y: 314, distance: 207.6
click at [327, 314] on div "violetthayley18 I'm taking away the information from the universe we need to go…" at bounding box center [468, 341] width 283 height 71
copy div "violetthayley18 I'm taking away the information from the universe we need to go…"
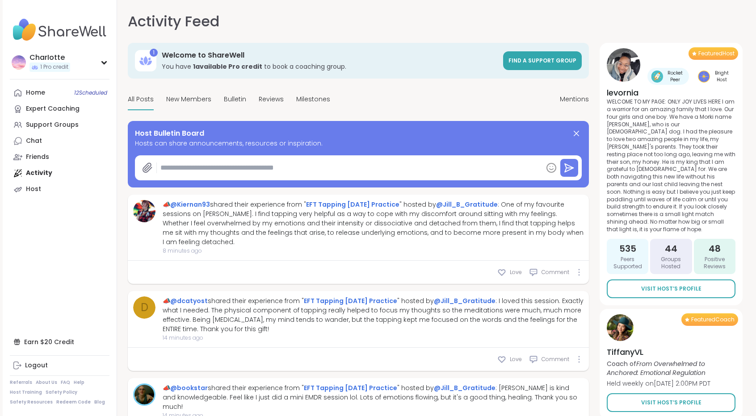
type textarea "*"
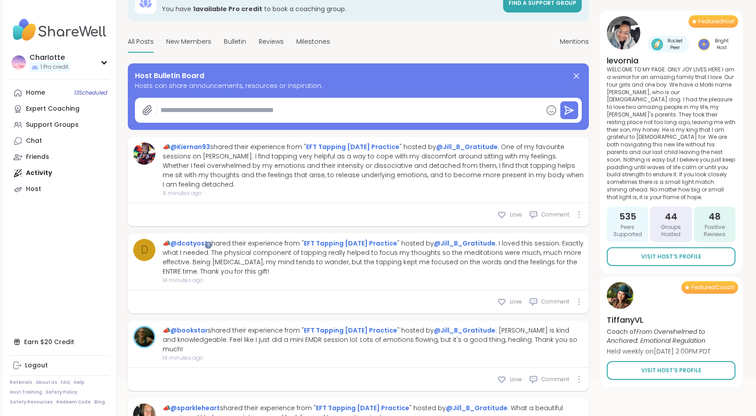
scroll to position [75, 0]
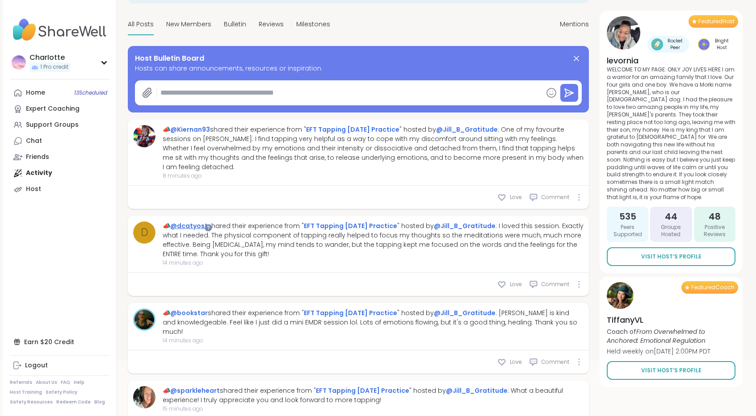
click at [194, 227] on link "@dcatyost" at bounding box center [189, 226] width 38 height 9
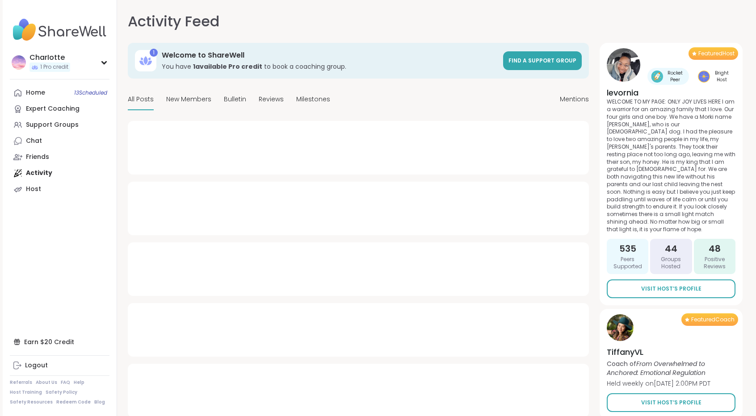
type textarea "*"
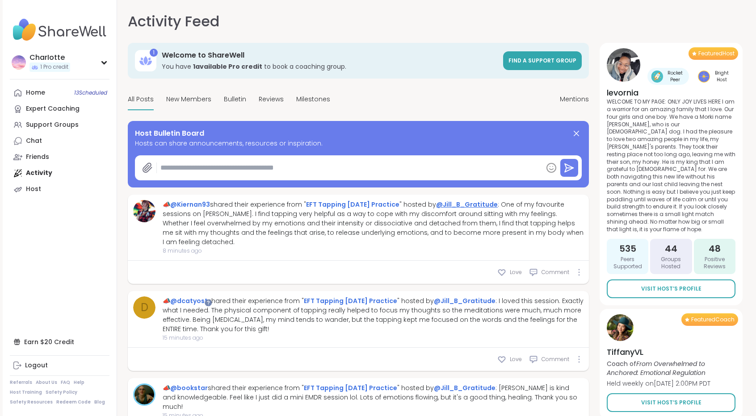
click at [441, 205] on link "@Jill_B_Gratitude" at bounding box center [467, 204] width 62 height 9
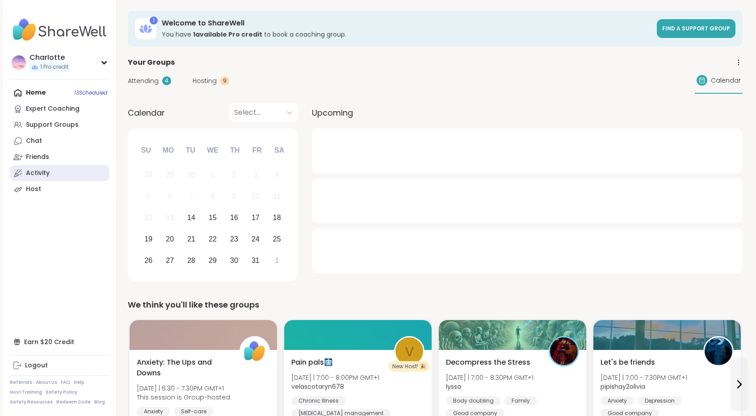
click at [48, 172] on div "Activity" at bounding box center [38, 173] width 24 height 9
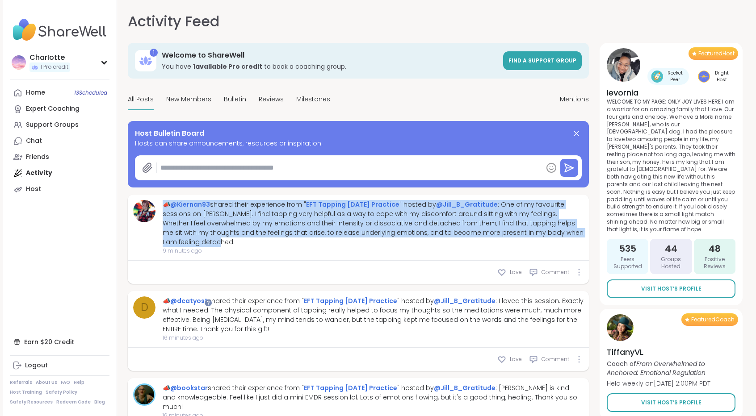
drag, startPoint x: 221, startPoint y: 246, endPoint x: 164, endPoint y: 203, distance: 71.1
click at [164, 203] on div "📣 @Kiernan93 shared their experience from " EFT Tapping [DATE] Practice " hoste…" at bounding box center [373, 223] width 421 height 47
copy div "📣 @Kiernan93 shared their experience from " EFT Tapping [DATE] Practice " hoste…"
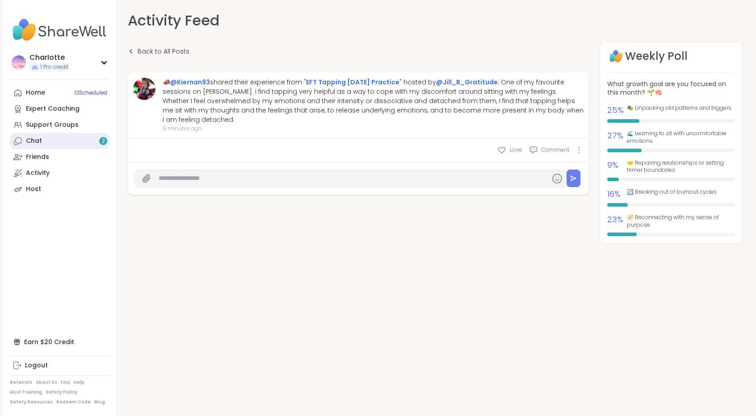
click at [36, 145] on div "Chat 2" at bounding box center [34, 141] width 16 height 9
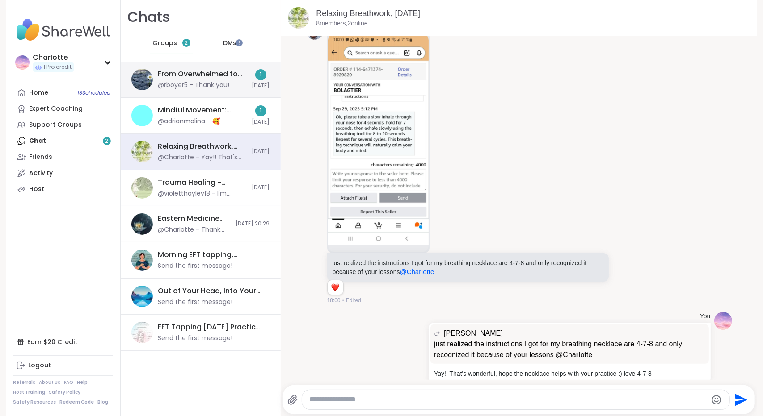
click at [192, 84] on div "@rboyer5 - Thank you!" at bounding box center [193, 85] width 71 height 9
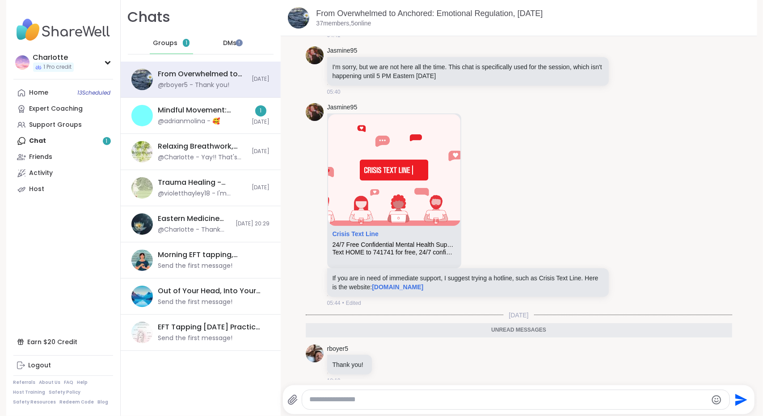
scroll to position [104, 0]
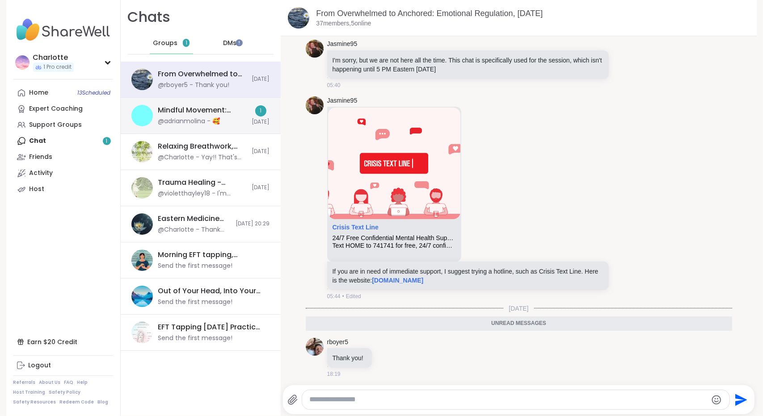
click at [184, 114] on div "Mindful Movement: Steady Presence Through Yoga, [DATE]" at bounding box center [202, 110] width 88 height 10
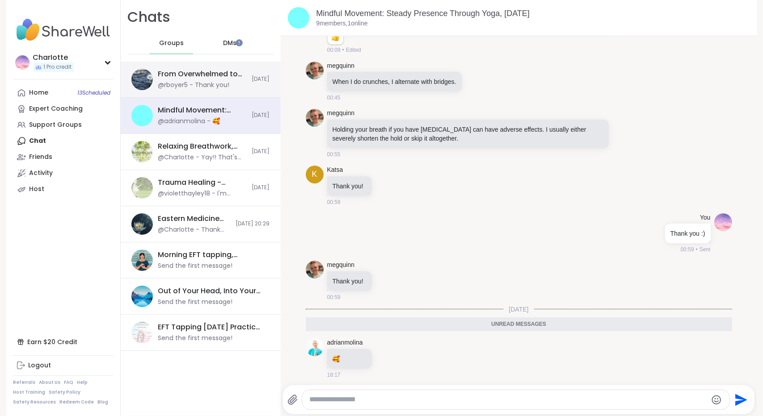
click at [194, 73] on div "From Overwhelmed to Anchored: Emotional Regulation, [DATE]" at bounding box center [202, 74] width 88 height 10
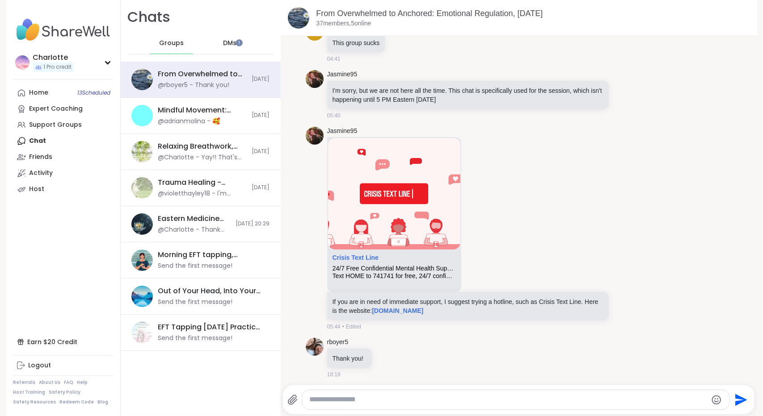
scroll to position [0, 0]
click at [223, 40] on span "DMs" at bounding box center [229, 43] width 13 height 9
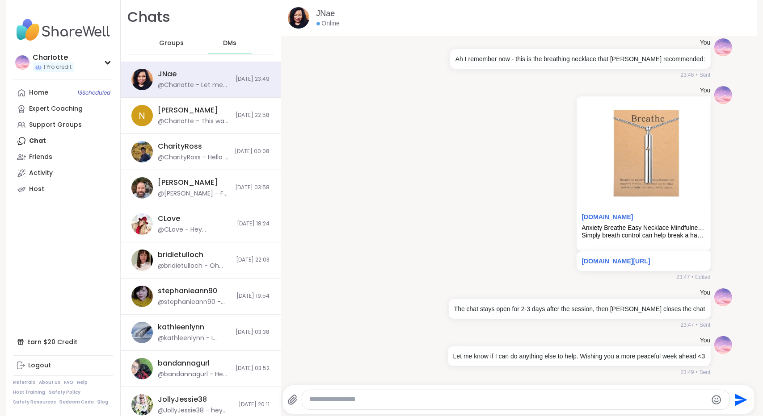
click at [164, 42] on span "Groups" at bounding box center [171, 43] width 25 height 9
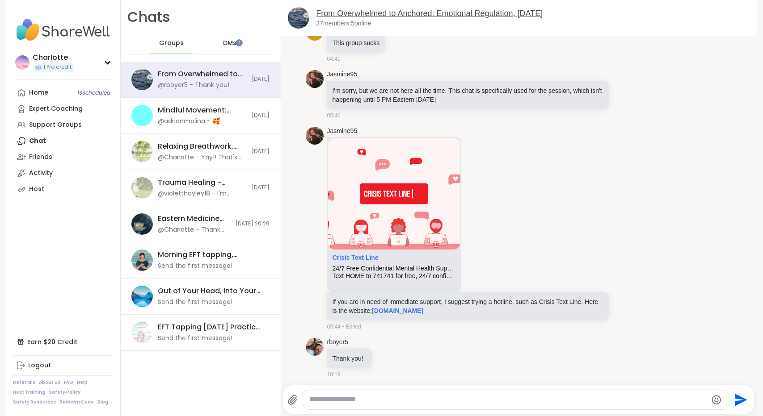
click at [374, 15] on link "From Overwhelmed to Anchored: Emotional Regulation, [DATE]" at bounding box center [429, 13] width 227 height 9
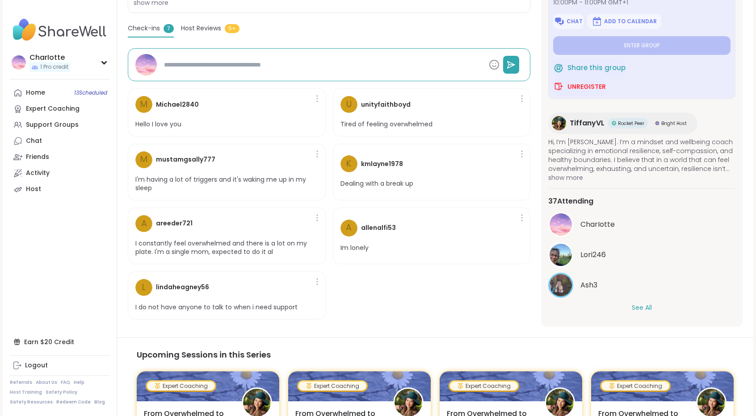
scroll to position [240, 0]
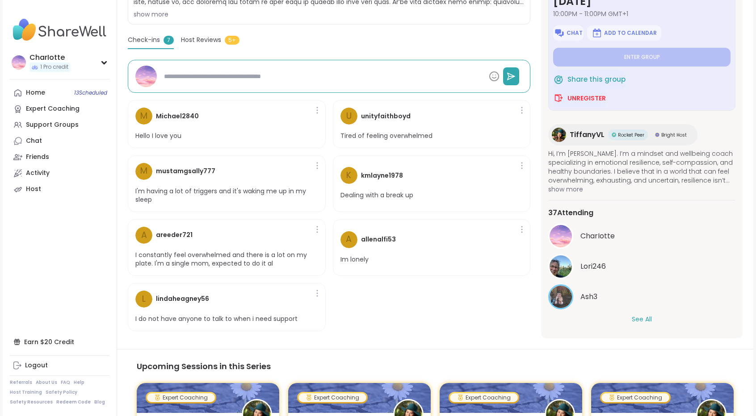
click at [647, 318] on button "See All" at bounding box center [642, 319] width 20 height 9
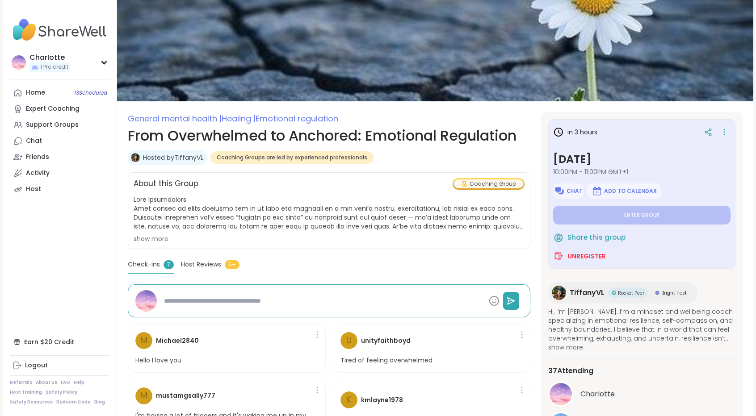
scroll to position [24, 0]
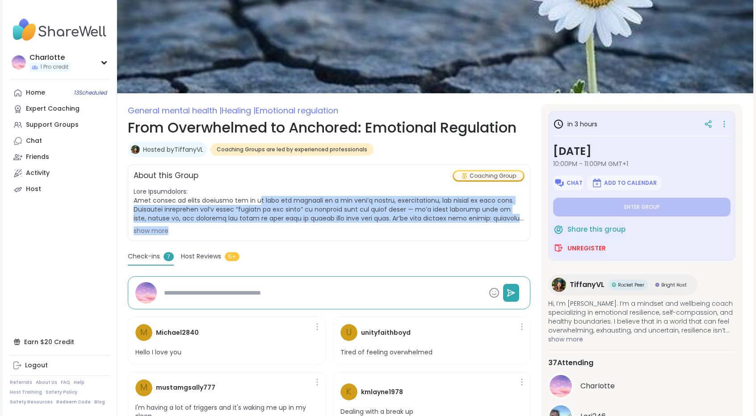
drag, startPoint x: 307, startPoint y: 239, endPoint x: 248, endPoint y: 203, distance: 69.7
click at [248, 203] on div "About this Group Coaching Group show more" at bounding box center [329, 202] width 403 height 77
click at [248, 203] on span at bounding box center [329, 205] width 391 height 36
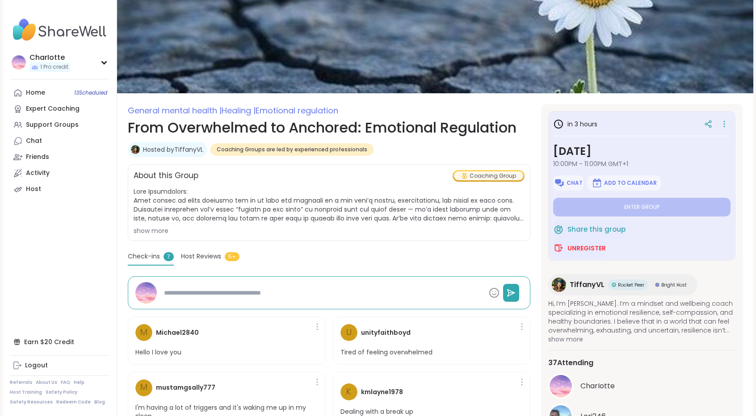
click at [160, 230] on div "show more" at bounding box center [329, 231] width 391 height 9
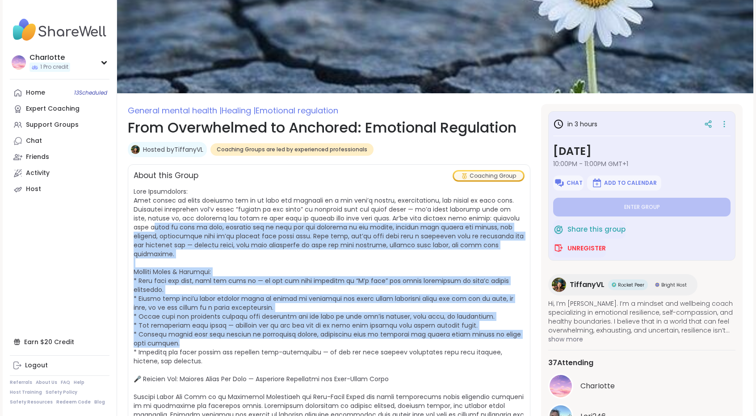
drag, startPoint x: 155, startPoint y: 230, endPoint x: 171, endPoint y: 339, distance: 110.1
click at [171, 339] on span at bounding box center [329, 321] width 390 height 268
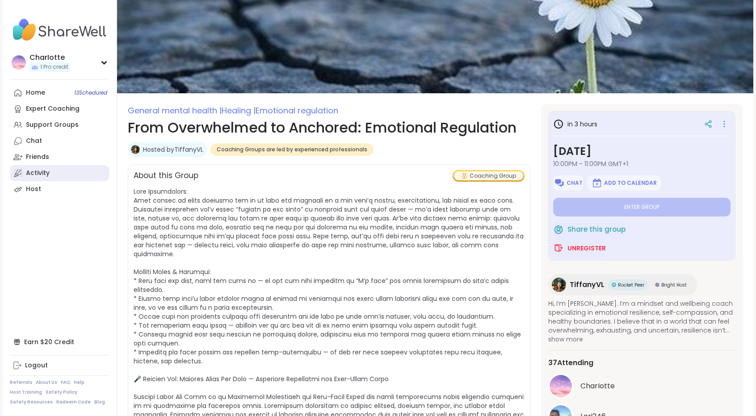
click at [76, 167] on link "Activity" at bounding box center [60, 173] width 100 height 16
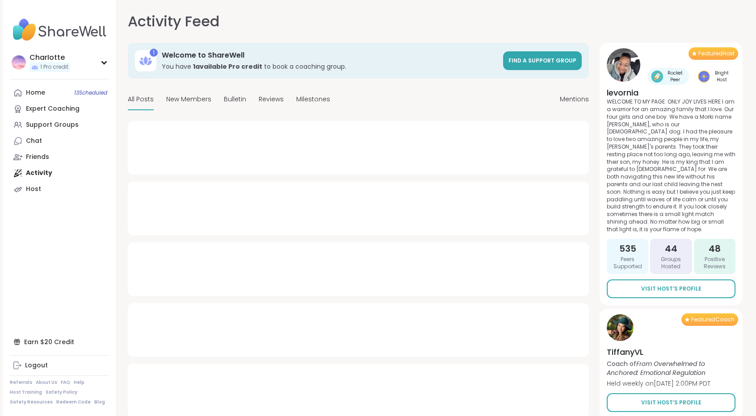
type textarea "*"
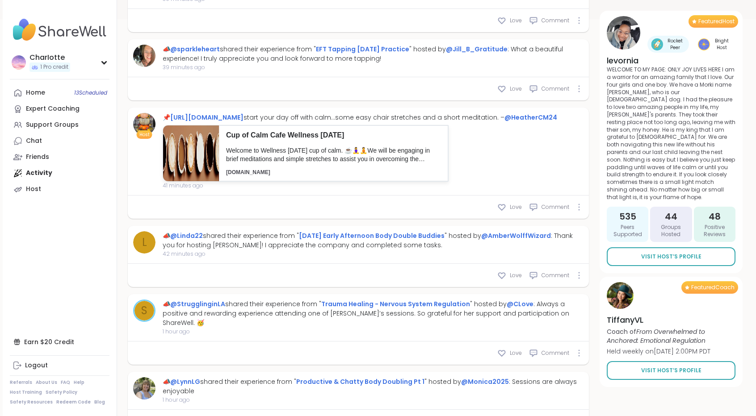
scroll to position [427, 0]
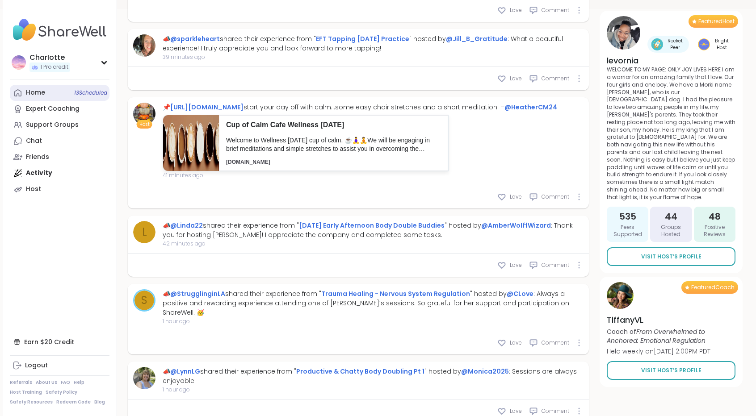
click at [49, 91] on link "Home 13 Scheduled" at bounding box center [60, 93] width 100 height 16
